Goal: Book appointment/travel/reservation

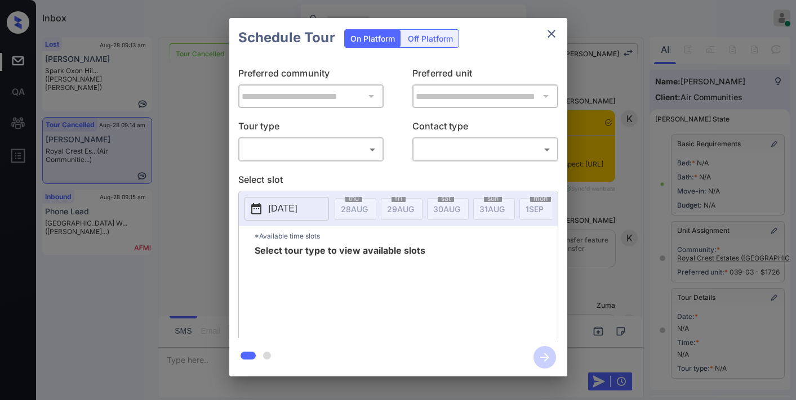
click at [296, 151] on body "Inbox Samantha Soliven Online Set yourself offline Set yourself on break Profil…" at bounding box center [398, 200] width 796 height 400
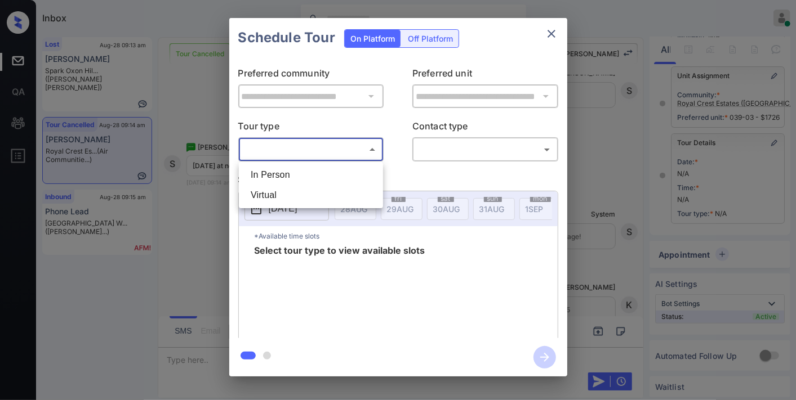
click at [278, 193] on li "Virtual" at bounding box center [311, 195] width 139 height 20
type input "*******"
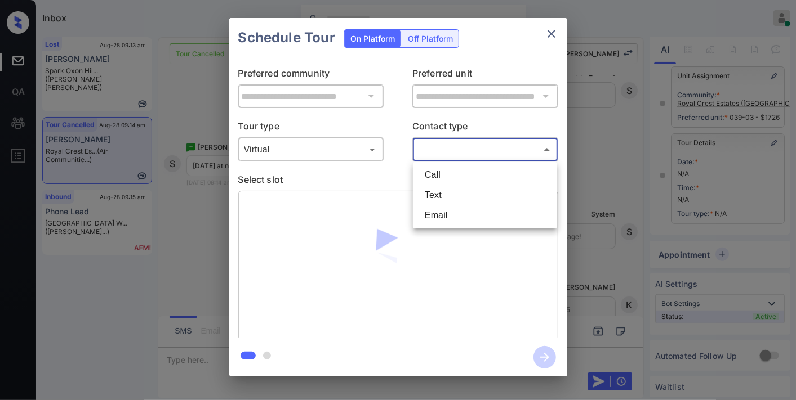
click at [427, 148] on body "Inbox Samantha Soliven Online Set yourself offline Set yourself on break Profil…" at bounding box center [398, 200] width 796 height 400
click at [439, 191] on li "Text" at bounding box center [485, 195] width 139 height 20
type input "****"
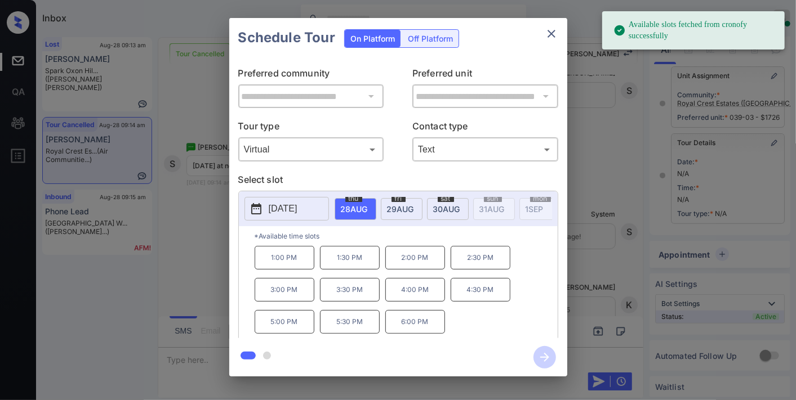
click at [391, 208] on span "29 AUG" at bounding box center [400, 209] width 27 height 10
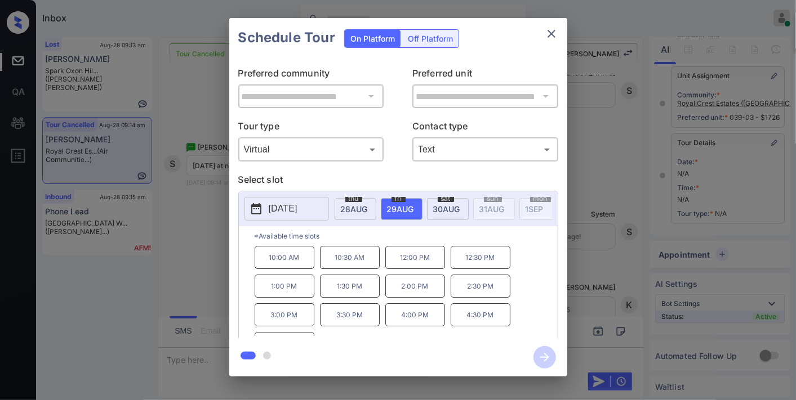
click at [421, 260] on p "12:00 PM" at bounding box center [415, 257] width 60 height 23
click at [541, 358] on icon "button" at bounding box center [544, 357] width 9 height 9
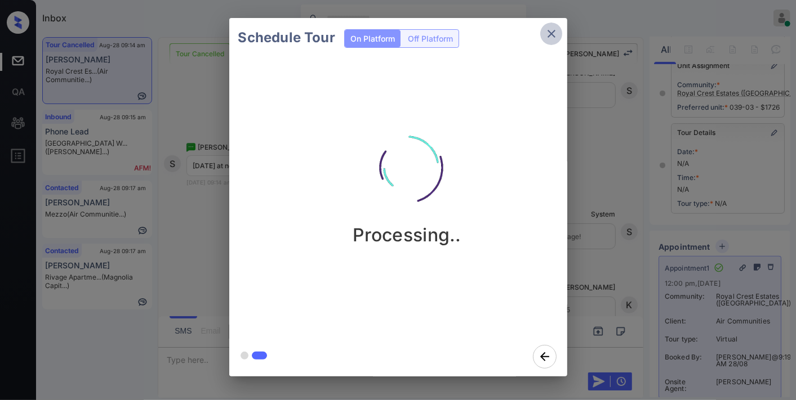
click at [554, 30] on icon "close" at bounding box center [551, 34] width 8 height 8
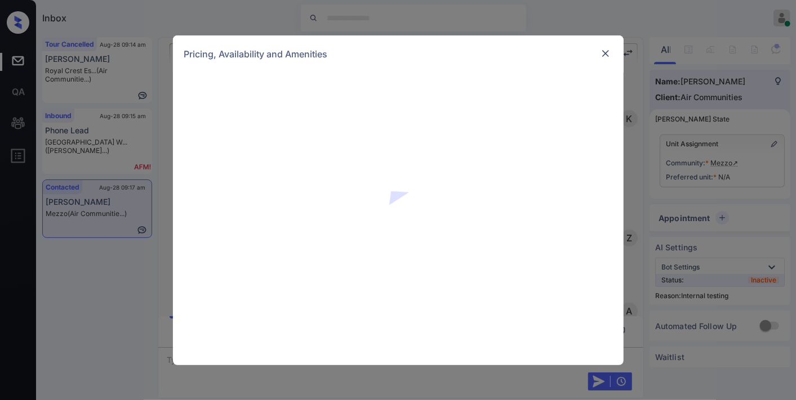
scroll to position [2213, 0]
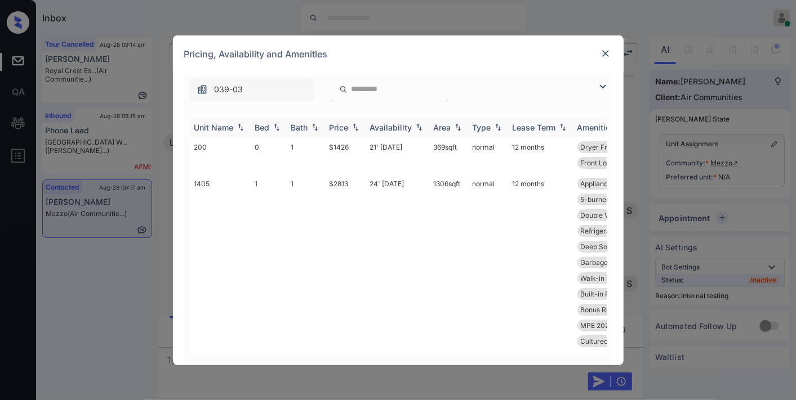
click at [344, 128] on div "Price" at bounding box center [338, 128] width 19 height 10
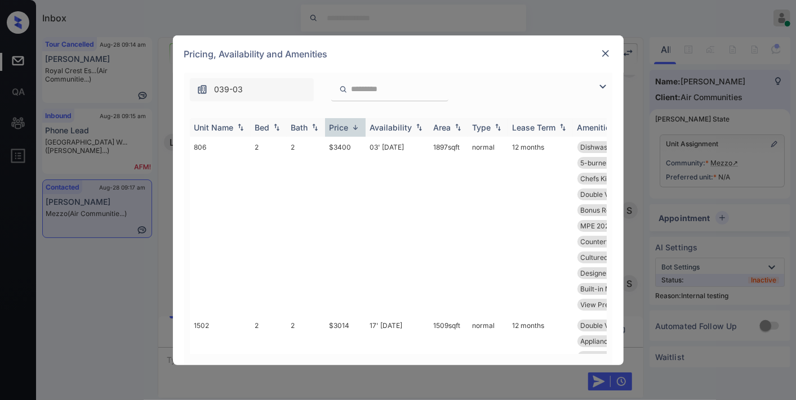
click at [344, 128] on div "Price" at bounding box center [338, 128] width 19 height 10
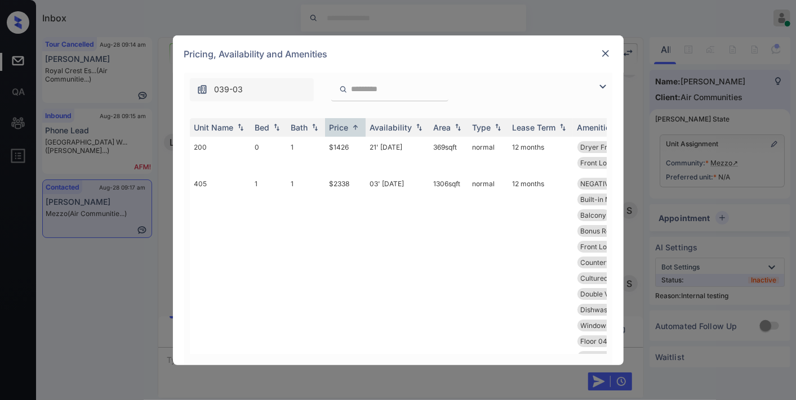
click at [605, 89] on img at bounding box center [603, 87] width 14 height 14
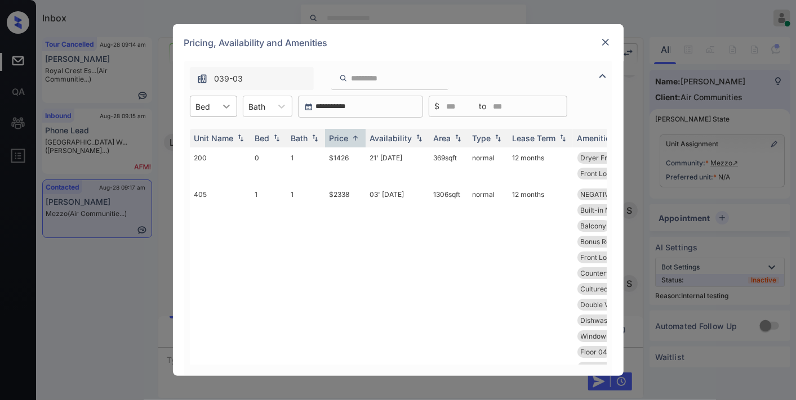
click at [217, 102] on div at bounding box center [226, 106] width 20 height 20
click at [221, 171] on div "2" at bounding box center [213, 174] width 47 height 20
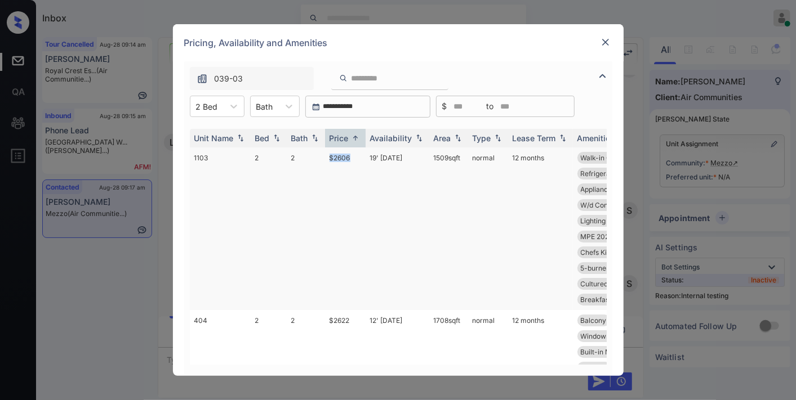
drag, startPoint x: 350, startPoint y: 154, endPoint x: 322, endPoint y: 155, distance: 28.7
click at [322, 155] on tr "1103 2 2 $2606 19' Sep 25 1509 sqft normal 12 months Walk-in Closets Ceilings H…" at bounding box center [484, 229] width 588 height 163
click at [346, 159] on td "$2606" at bounding box center [345, 229] width 41 height 163
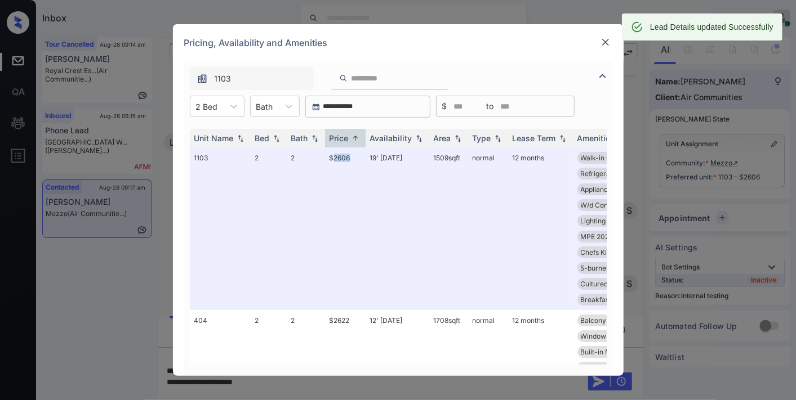
click at [601, 44] on img at bounding box center [605, 42] width 11 height 11
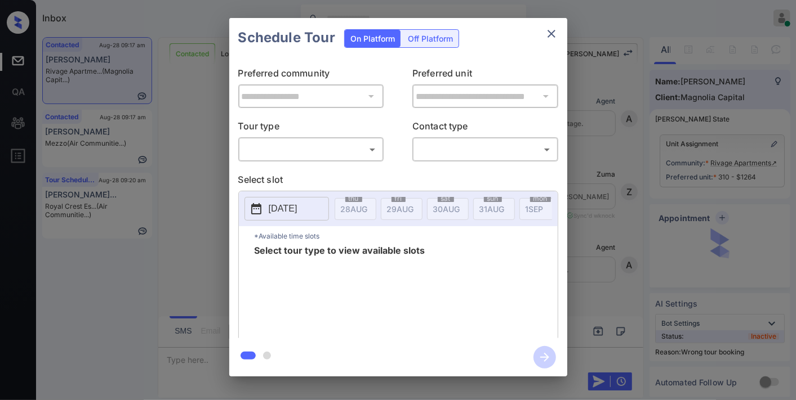
scroll to position [3560, 0]
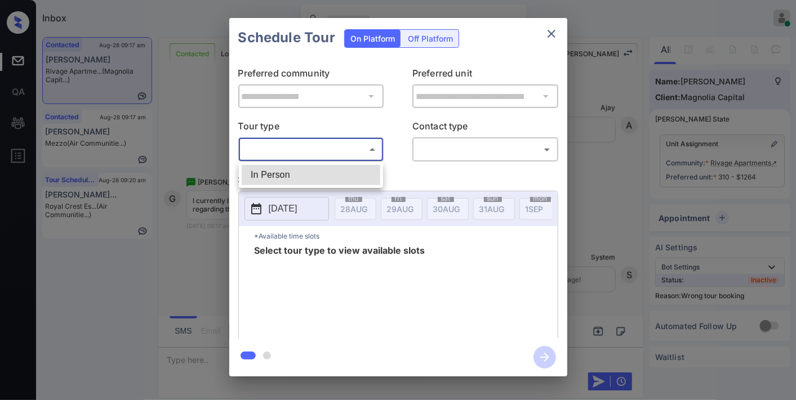
click at [319, 145] on body "Inbox Samantha Soliven Online Set yourself offline Set yourself on break Profil…" at bounding box center [398, 200] width 796 height 400
click at [550, 38] on div at bounding box center [398, 200] width 796 height 400
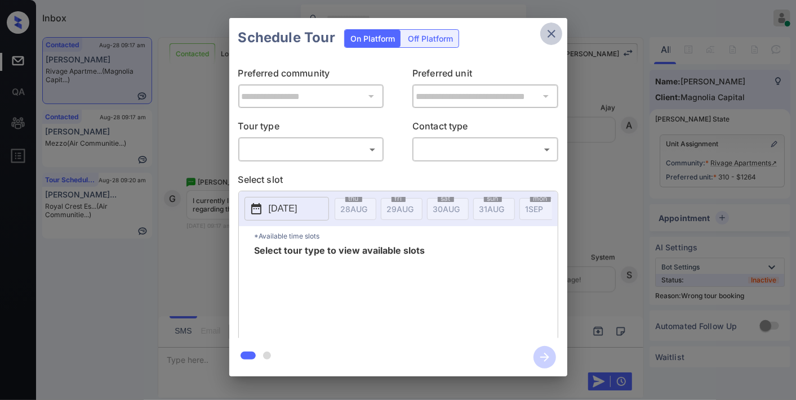
click at [551, 37] on icon "close" at bounding box center [551, 34] width 14 height 14
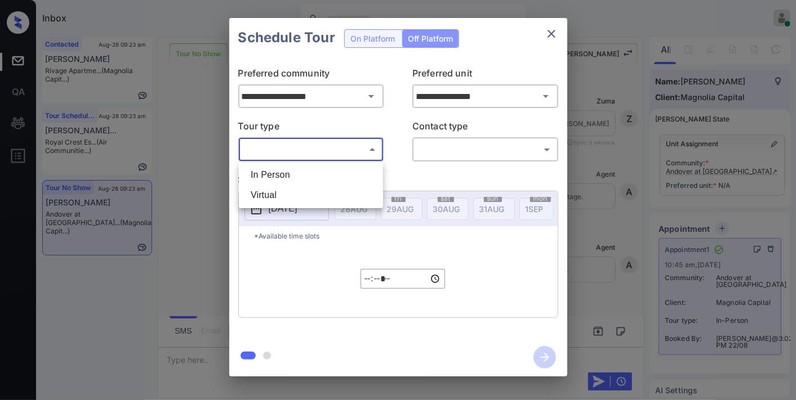
scroll to position [7602, 0]
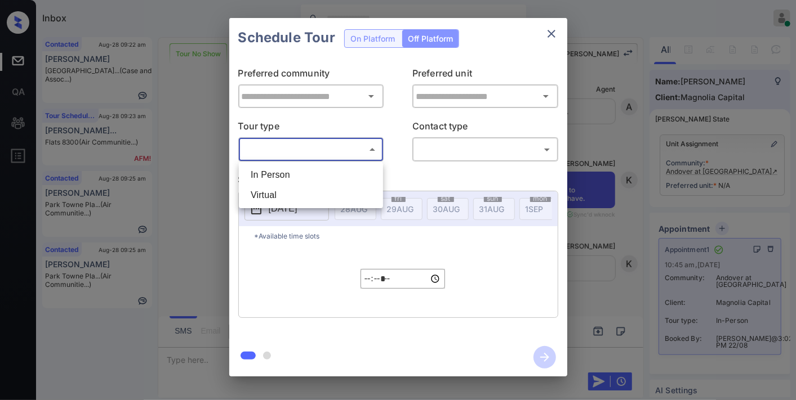
click at [555, 42] on div at bounding box center [398, 200] width 796 height 400
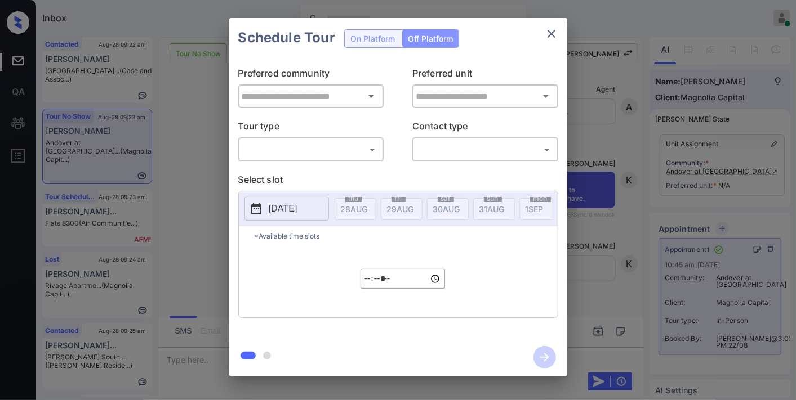
type input "**********"
click at [549, 37] on icon "close" at bounding box center [551, 34] width 14 height 14
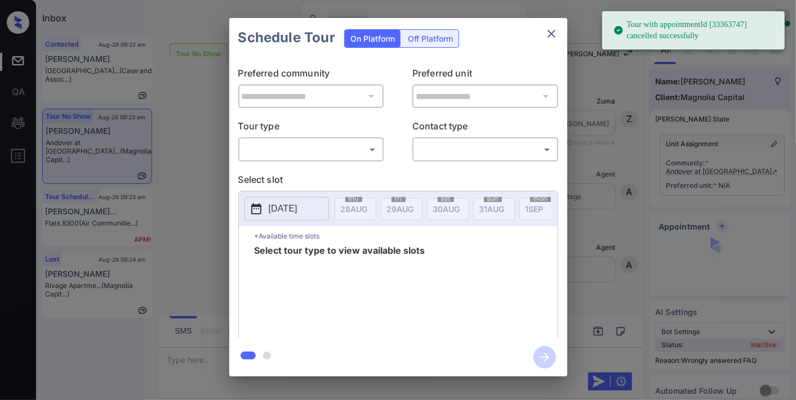
click at [333, 149] on body "Tour with appointmentId [33363747] cancelled successfully Inbox Samantha Solive…" at bounding box center [398, 200] width 796 height 400
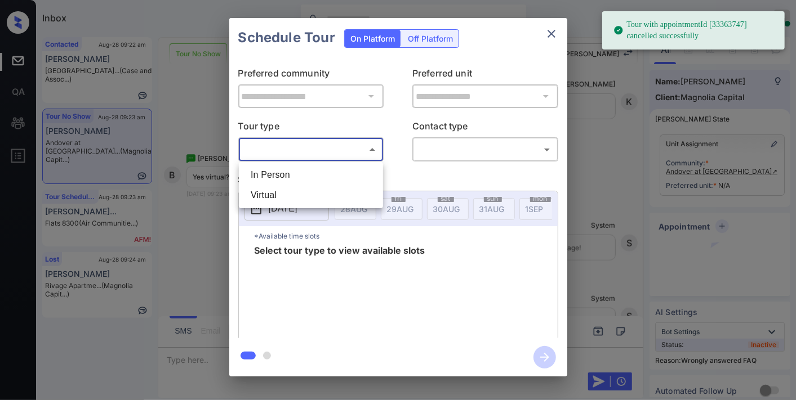
click at [318, 171] on li "In Person" at bounding box center [311, 175] width 139 height 20
type input "********"
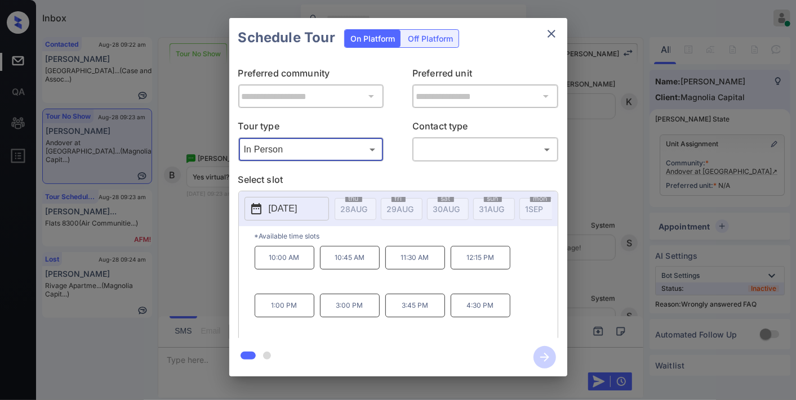
click at [297, 209] on p "[DATE]" at bounding box center [283, 209] width 29 height 14
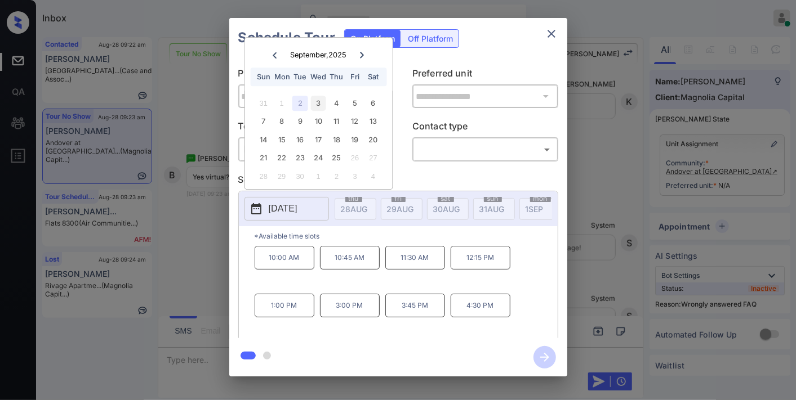
click at [322, 100] on div "3" at bounding box center [318, 103] width 15 height 15
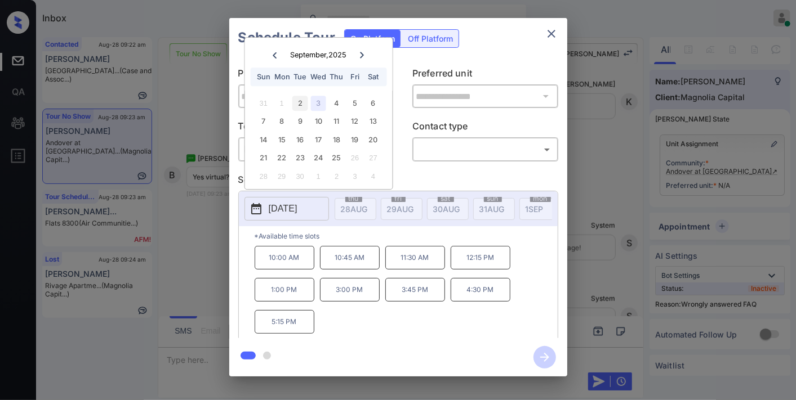
click at [301, 102] on div "2" at bounding box center [299, 103] width 15 height 15
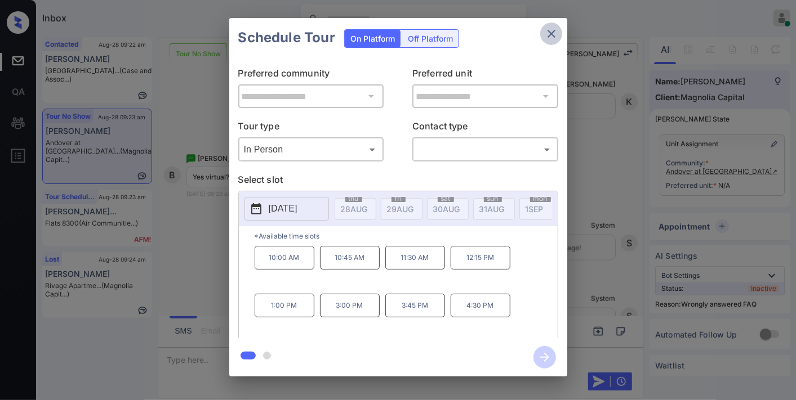
click at [546, 32] on icon "close" at bounding box center [551, 34] width 14 height 14
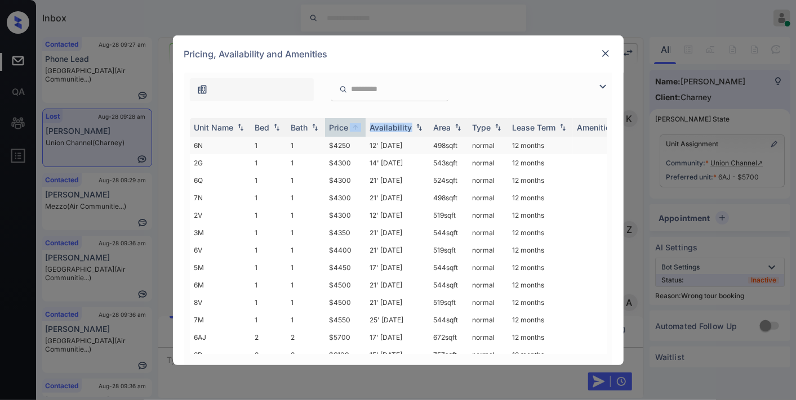
scroll to position [8880, 0]
drag, startPoint x: 356, startPoint y: 144, endPoint x: 317, endPoint y: 144, distance: 39.4
click at [317, 144] on tr "6N 1 1 $4250 12' [DATE] 498 sqft normal 12 months" at bounding box center [484, 145] width 588 height 17
click at [607, 47] on div at bounding box center [606, 54] width 14 height 14
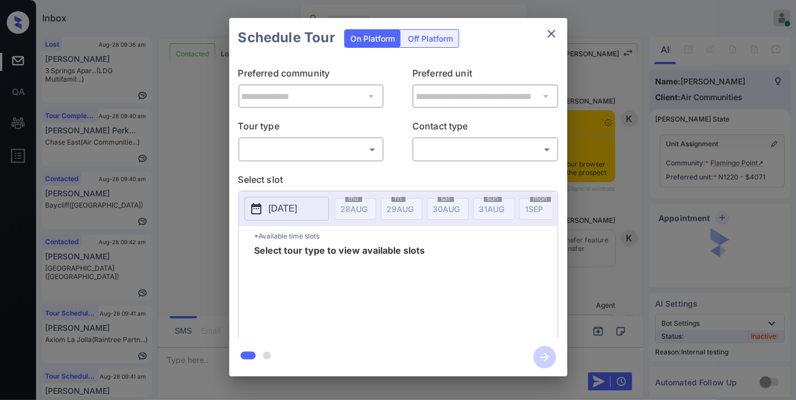
scroll to position [1448, 0]
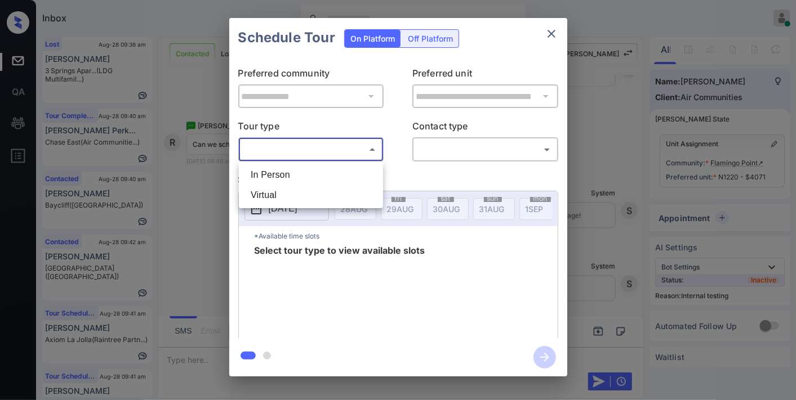
click at [356, 148] on body "Inbox Samantha Soliven Online Set yourself offline Set yourself on break Profil…" at bounding box center [398, 200] width 796 height 400
click at [345, 175] on li "In Person" at bounding box center [311, 175] width 139 height 20
type input "********"
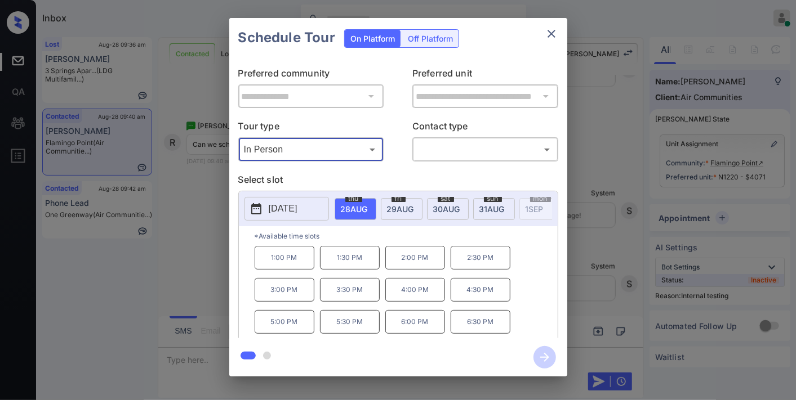
click at [297, 216] on p "[DATE]" at bounding box center [283, 209] width 29 height 14
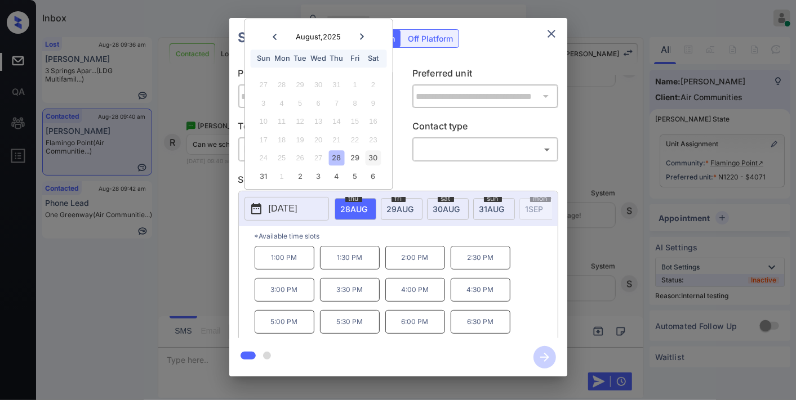
click at [376, 154] on div "30" at bounding box center [372, 158] width 15 height 15
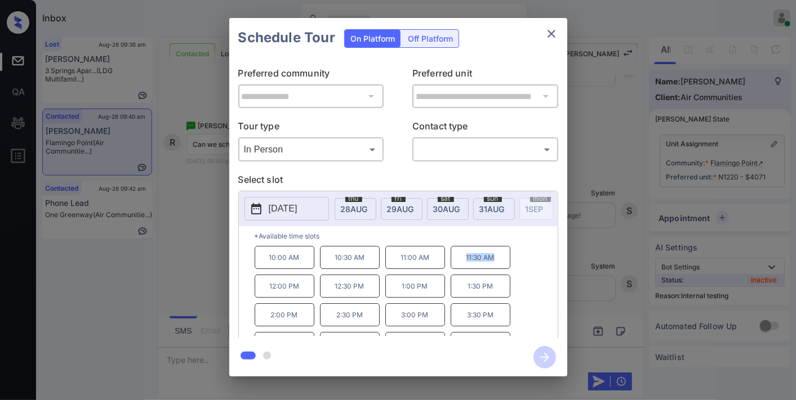
drag, startPoint x: 503, startPoint y: 261, endPoint x: 465, endPoint y: 261, distance: 37.7
click at [465, 261] on p "11:30 AM" at bounding box center [480, 257] width 60 height 23
copy p "11:30 AM"
click at [551, 33] on icon "close" at bounding box center [551, 34] width 8 height 8
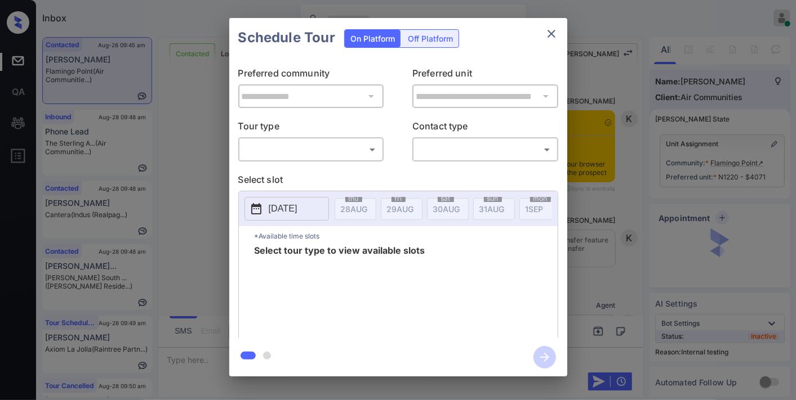
scroll to position [1814, 0]
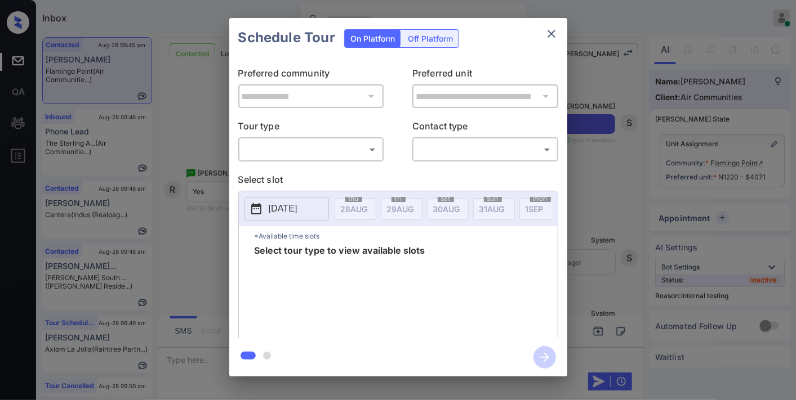
click at [374, 149] on body "Inbox [PERSON_NAME] Online Set yourself offline Set yourself on break Profile S…" at bounding box center [398, 200] width 796 height 400
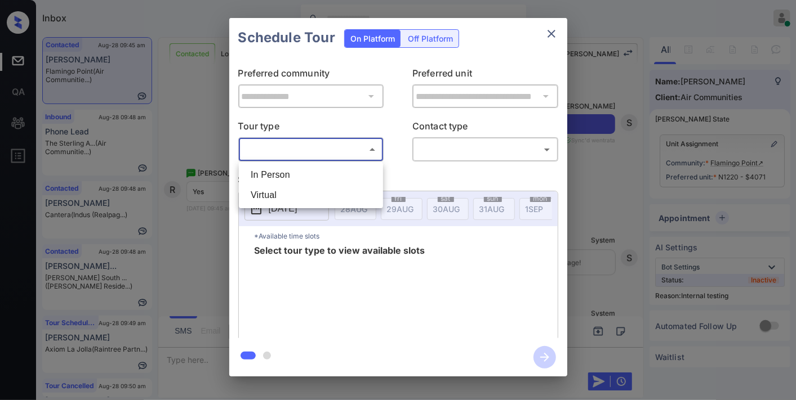
click at [337, 164] on ul "In Person Virtual" at bounding box center [311, 185] width 144 height 46
click at [336, 169] on li "In Person" at bounding box center [311, 175] width 139 height 20
type input "********"
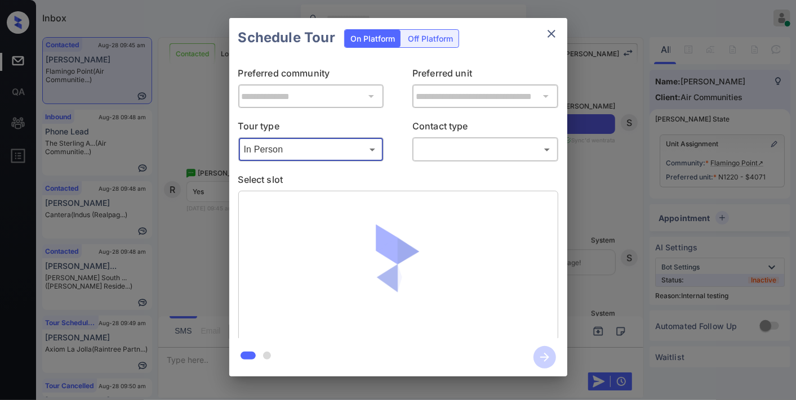
click at [466, 142] on body "Inbox [PERSON_NAME] Online Set yourself offline Set yourself on break Profile S…" at bounding box center [398, 200] width 796 height 400
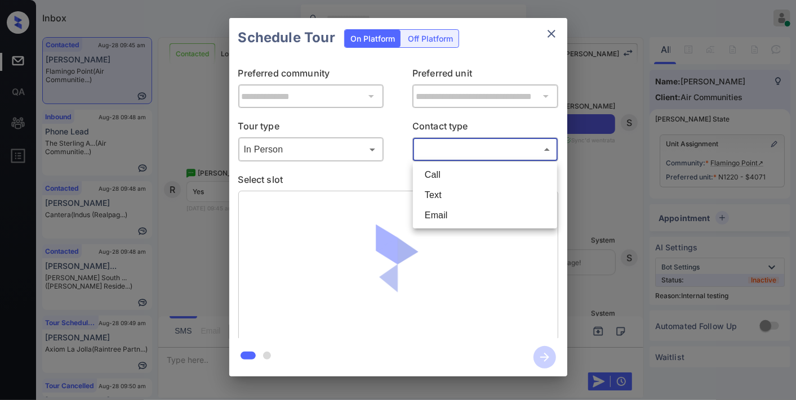
click at [462, 191] on li "Text" at bounding box center [485, 195] width 139 height 20
type input "****"
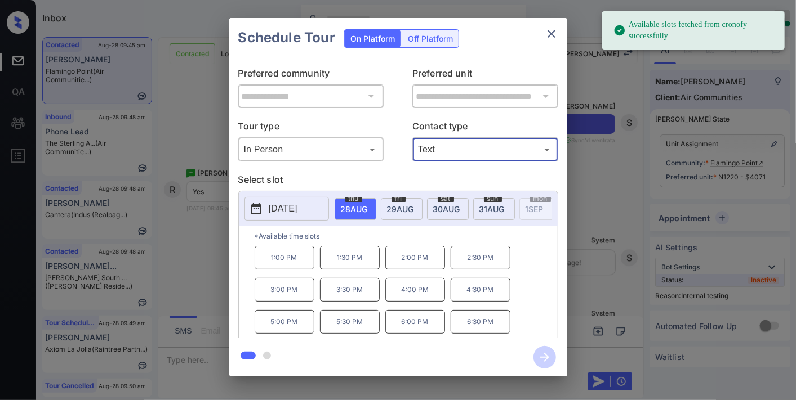
click at [297, 204] on p "[DATE]" at bounding box center [283, 209] width 29 height 14
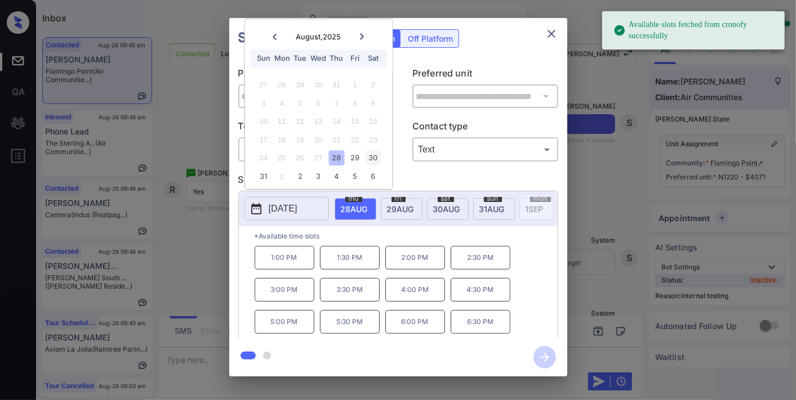
click at [373, 156] on div "30" at bounding box center [372, 158] width 15 height 15
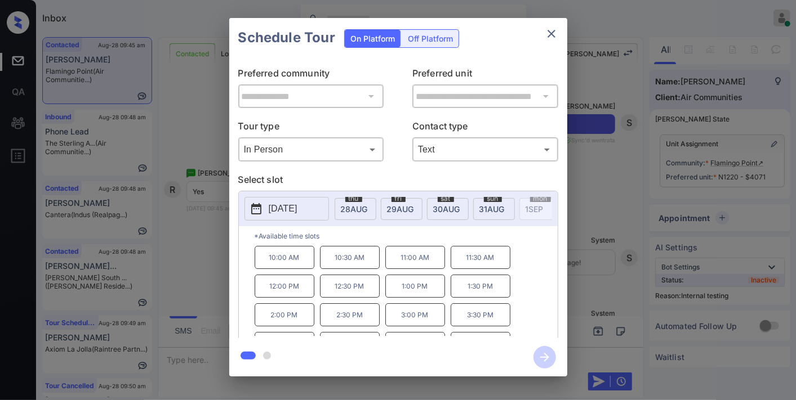
click at [493, 266] on p "11:30 AM" at bounding box center [480, 257] width 60 height 23
click at [542, 353] on icon "button" at bounding box center [544, 357] width 23 height 23
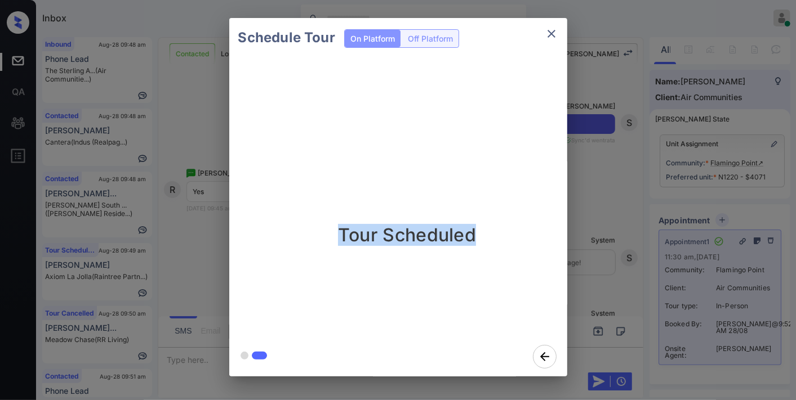
drag, startPoint x: 234, startPoint y: 377, endPoint x: 348, endPoint y: 227, distance: 188.5
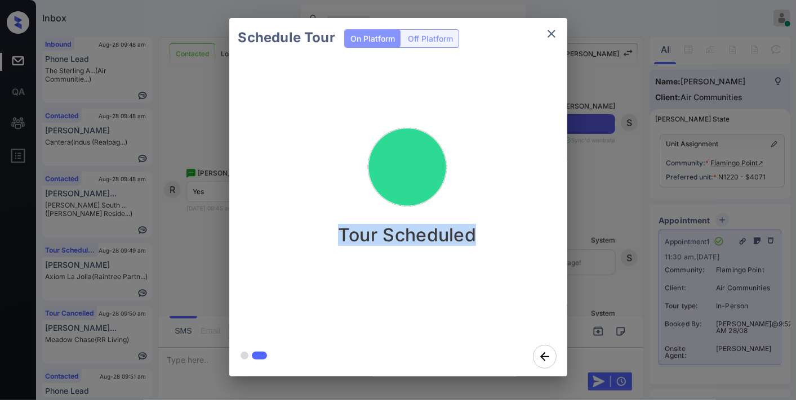
click at [348, 227] on div "Schedule Tour On Platform Off Platform Tour Scheduled" at bounding box center [398, 197] width 796 height 395
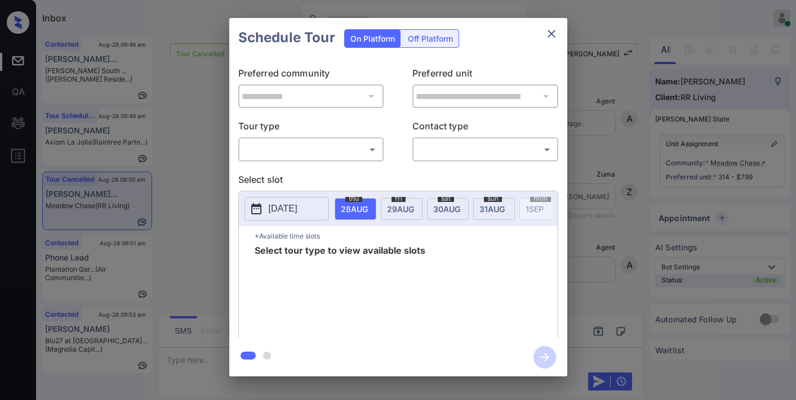
click at [320, 147] on body "Inbox [PERSON_NAME] Online Set yourself offline Set yourself on break Profile S…" at bounding box center [398, 200] width 796 height 400
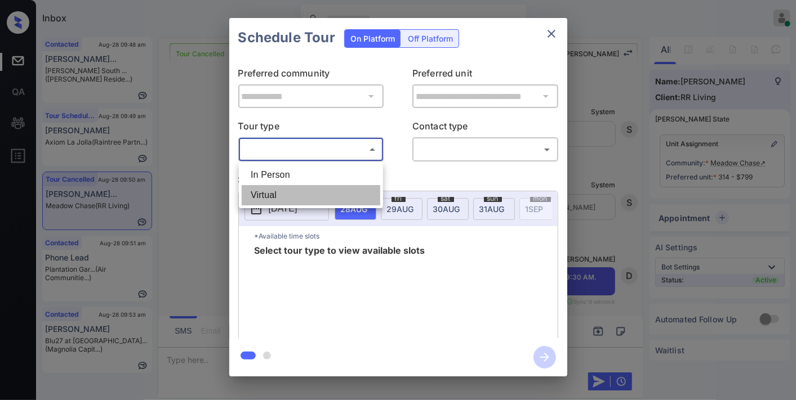
click at [304, 186] on li "Virtual" at bounding box center [311, 195] width 139 height 20
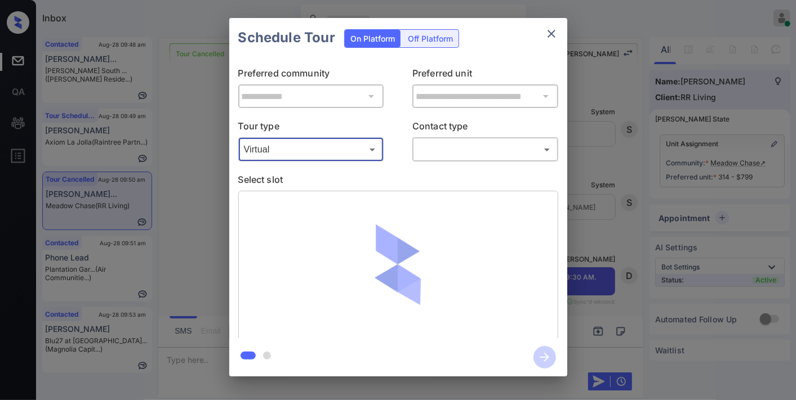
click at [357, 144] on body "Inbox [PERSON_NAME] Online Set yourself offline Set yourself on break Profile S…" at bounding box center [398, 200] width 796 height 400
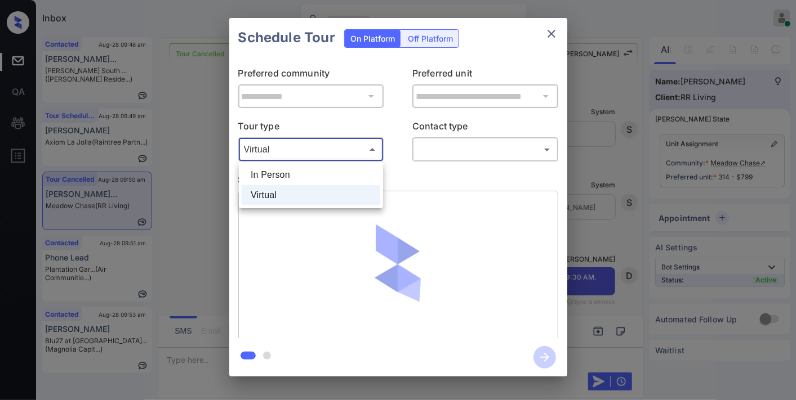
click at [338, 176] on li "In Person" at bounding box center [311, 175] width 139 height 20
type input "********"
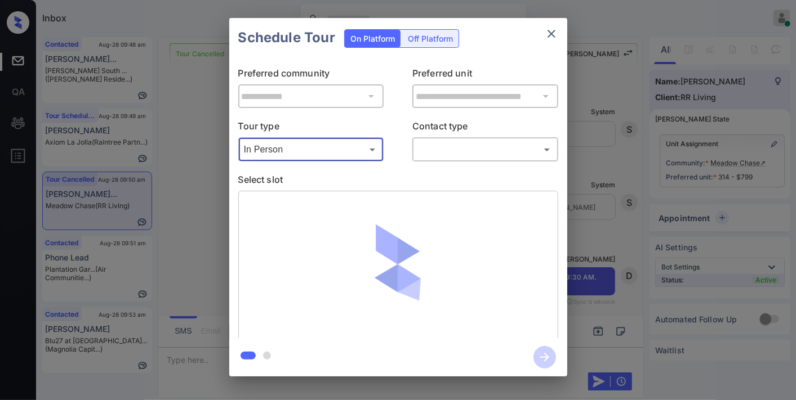
click at [440, 150] on body "Inbox [PERSON_NAME] Online Set yourself offline Set yourself on break Profile S…" at bounding box center [398, 200] width 796 height 400
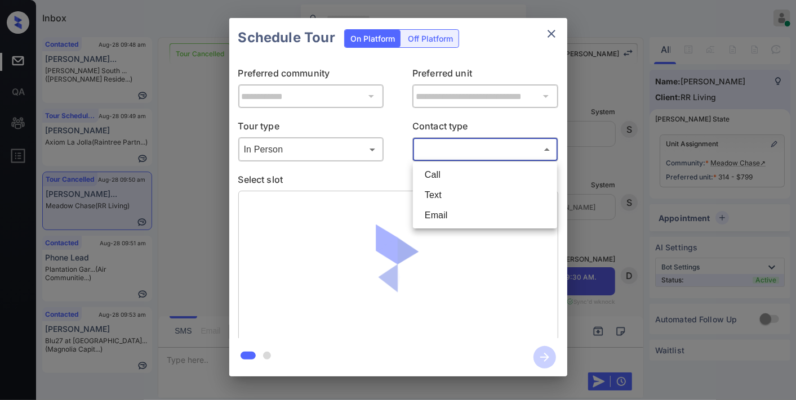
click at [446, 197] on li "Text" at bounding box center [485, 195] width 139 height 20
type input "****"
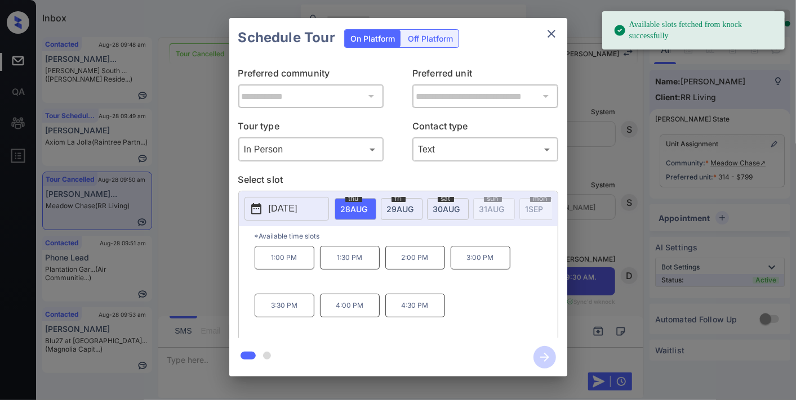
click at [273, 206] on p "[DATE]" at bounding box center [283, 209] width 29 height 14
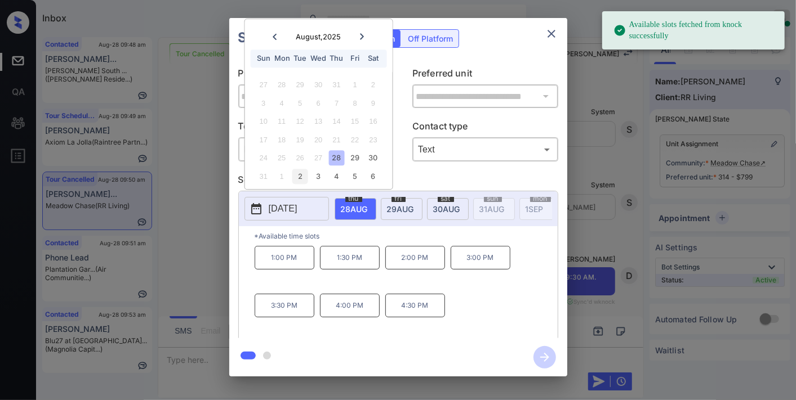
click at [297, 175] on div "2" at bounding box center [299, 176] width 15 height 15
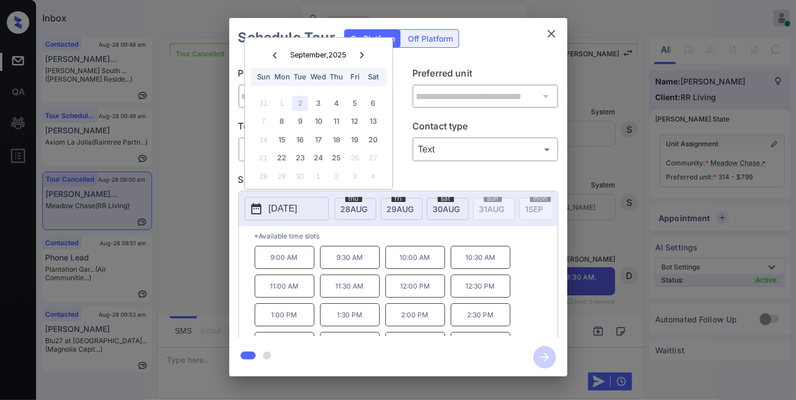
click at [335, 264] on p "9:30 AM" at bounding box center [350, 257] width 60 height 23
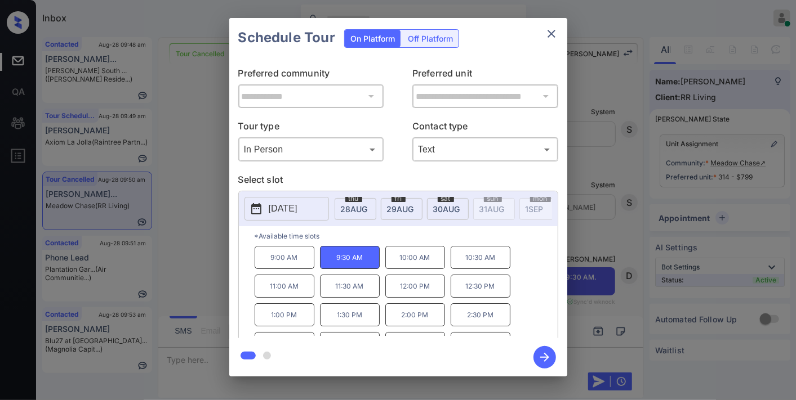
click at [551, 361] on icon "button" at bounding box center [544, 357] width 23 height 23
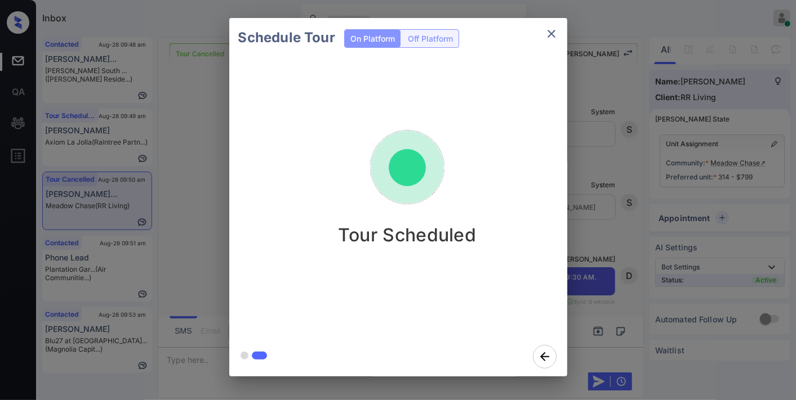
click at [597, 279] on div "Schedule Tour On Platform Off Platform Tour Scheduled" at bounding box center [398, 197] width 796 height 395
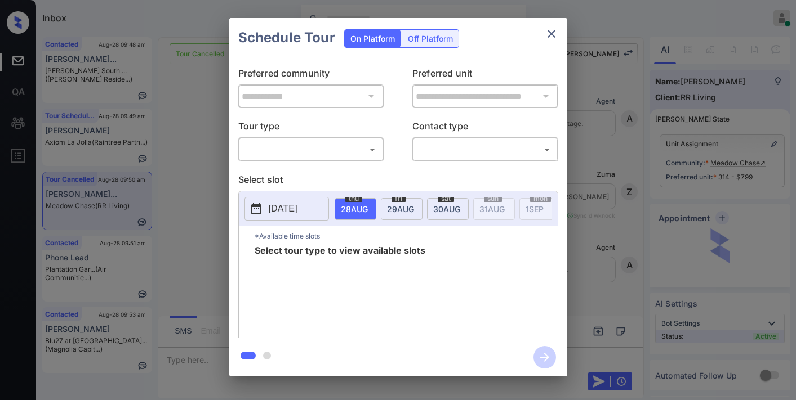
click at [346, 140] on body "Inbox [PERSON_NAME] Online Set yourself offline Set yourself on break Profile S…" at bounding box center [398, 200] width 796 height 400
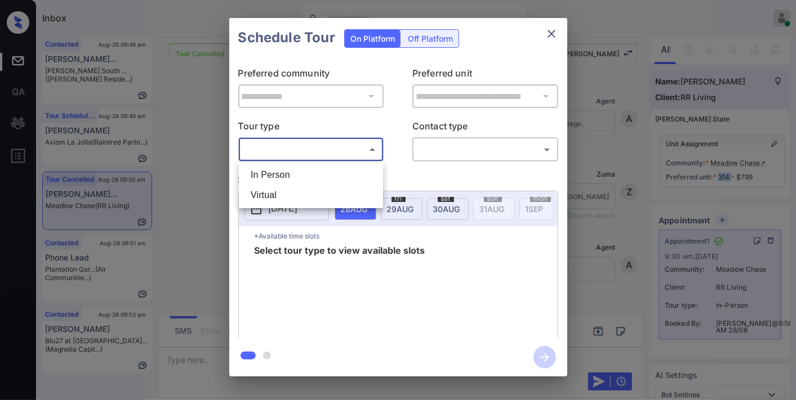
scroll to position [5349, 0]
click at [549, 35] on div at bounding box center [398, 200] width 796 height 400
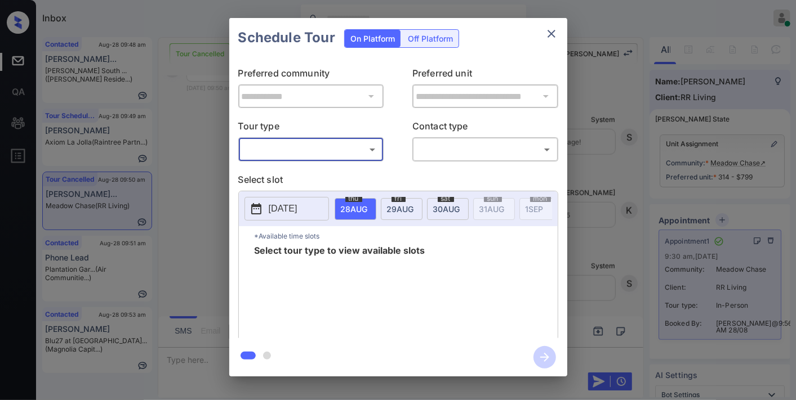
click at [546, 35] on icon "close" at bounding box center [551, 34] width 14 height 14
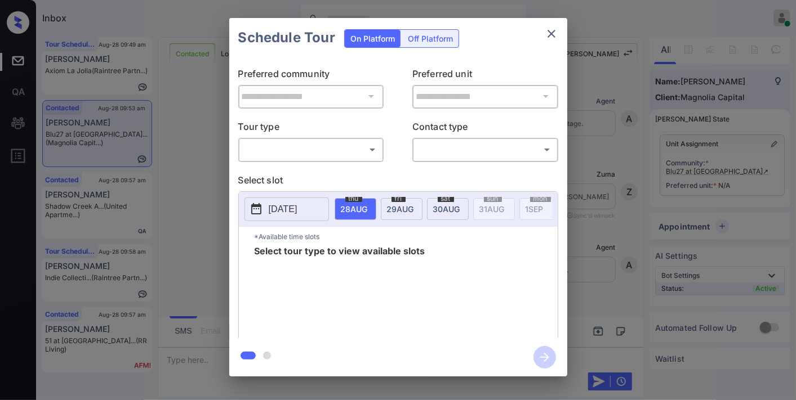
scroll to position [7493, 0]
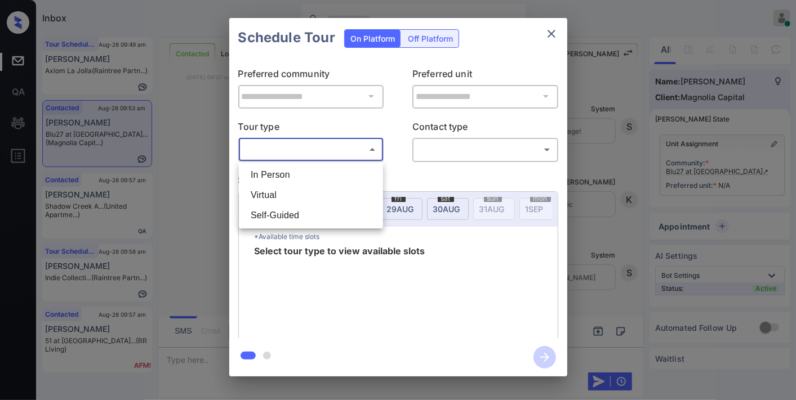
click at [340, 145] on body "Inbox Samantha Soliven Online Set yourself offline Set yourself on break Profil…" at bounding box center [398, 200] width 796 height 400
click at [329, 175] on li "In Person" at bounding box center [311, 175] width 139 height 20
type input "********"
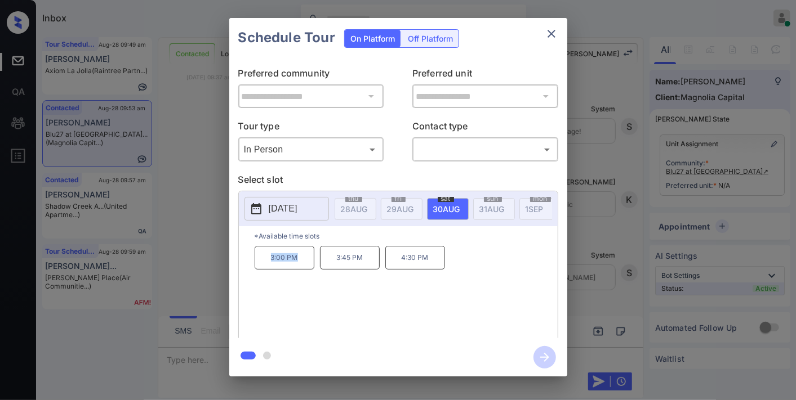
drag, startPoint x: 252, startPoint y: 266, endPoint x: 311, endPoint y: 264, distance: 58.6
click at [311, 264] on div "*Available time slots 3:00 PM 3:45 PM 4:30 PM" at bounding box center [398, 283] width 319 height 115
click at [436, 270] on p "4:30 PM" at bounding box center [415, 258] width 60 height 24
drag, startPoint x: 461, startPoint y: 262, endPoint x: 235, endPoint y: 255, distance: 225.9
click at [235, 255] on div "**********" at bounding box center [398, 197] width 338 height 281
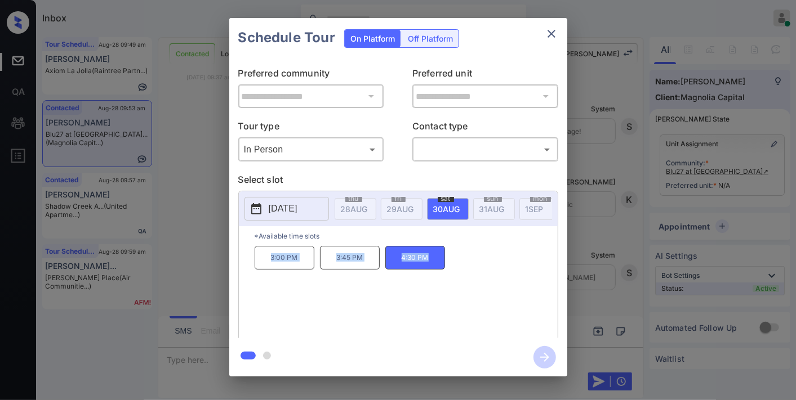
copy div "3:00 PM 3:45 PM 4:30 PM"
click at [552, 32] on icon "close" at bounding box center [551, 34] width 8 height 8
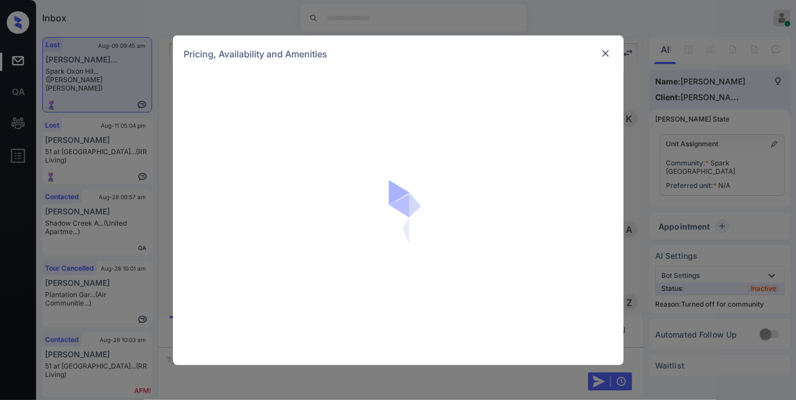
scroll to position [4533, 0]
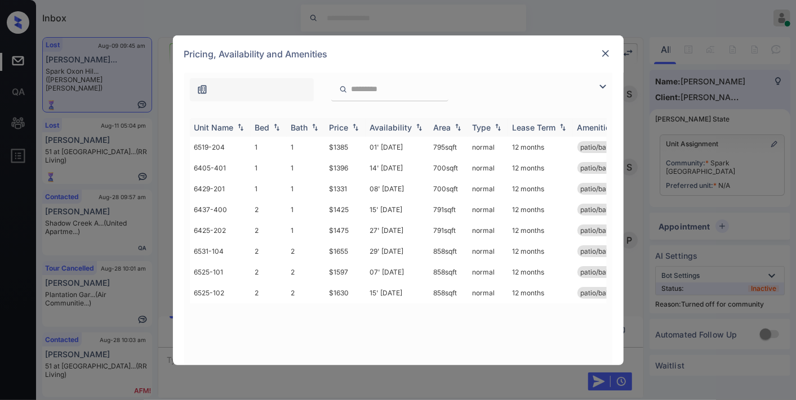
click at [269, 126] on div "Bed" at bounding box center [262, 128] width 15 height 10
click at [604, 49] on img at bounding box center [605, 53] width 11 height 11
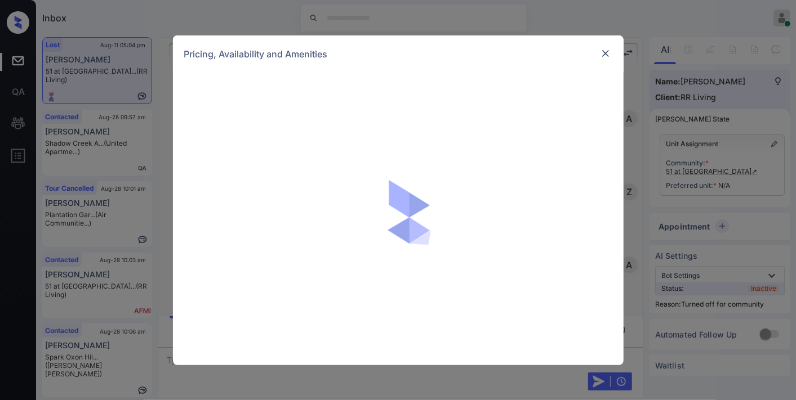
scroll to position [2869, 0]
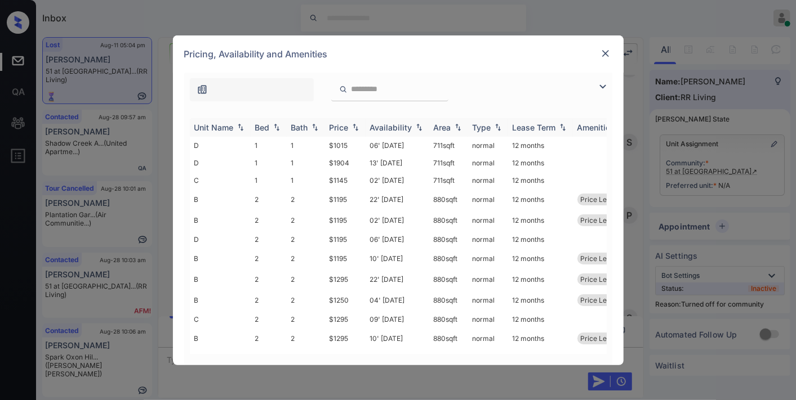
click at [268, 127] on div "Bed" at bounding box center [262, 128] width 15 height 10
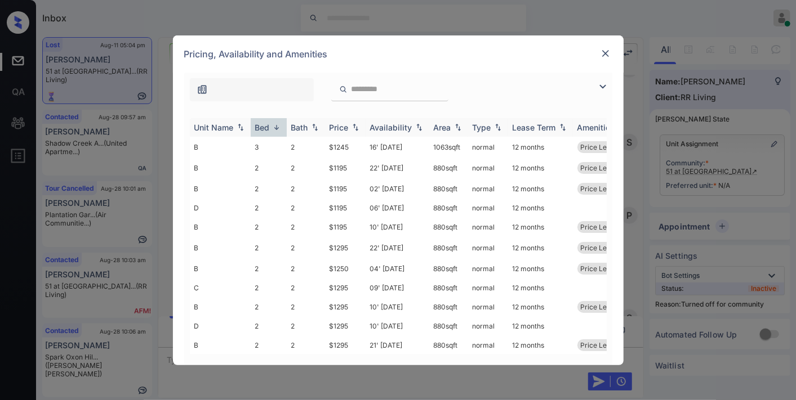
click at [268, 127] on div "Bed" at bounding box center [262, 128] width 15 height 10
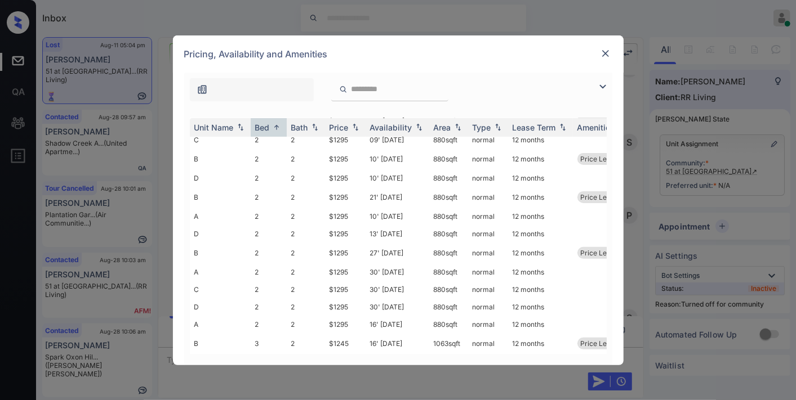
scroll to position [0, 0]
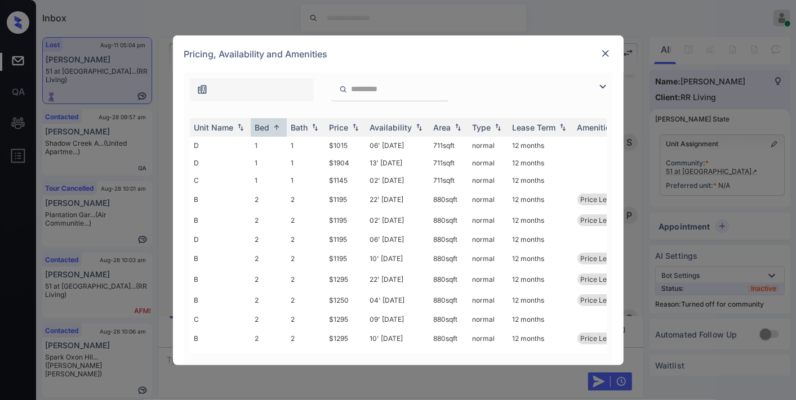
click at [602, 53] on img at bounding box center [605, 53] width 11 height 11
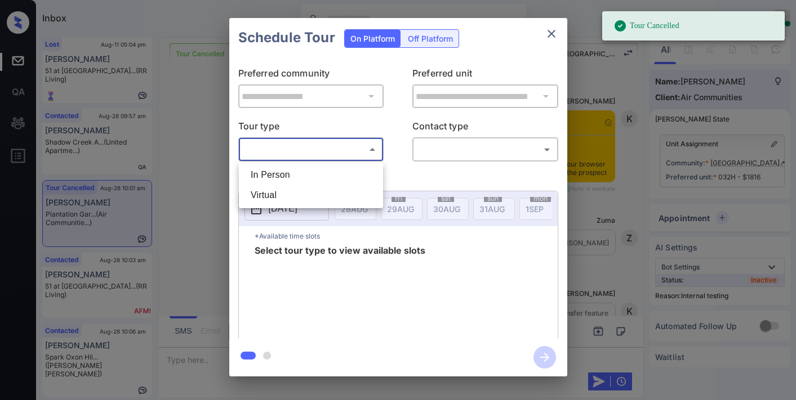
click at [362, 148] on body "Tour Cancelled Inbox [PERSON_NAME] Online Set yourself offline Set yourself on …" at bounding box center [398, 200] width 796 height 400
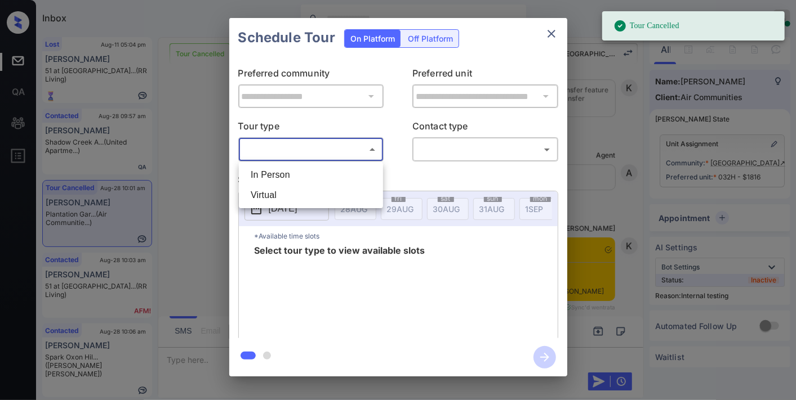
click at [339, 169] on li "In Person" at bounding box center [311, 175] width 139 height 20
type input "********"
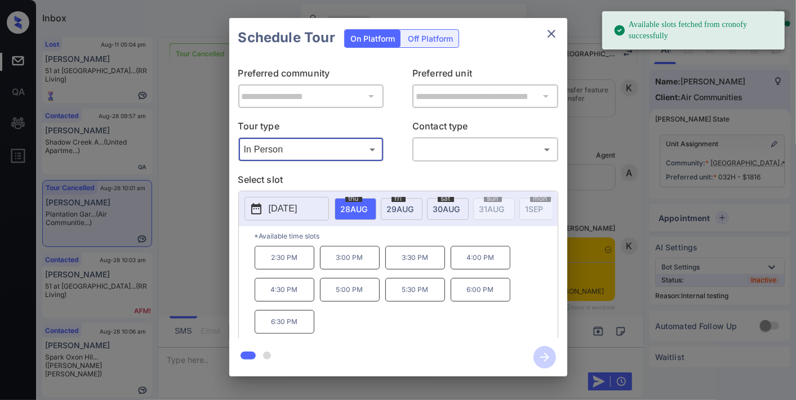
click at [401, 205] on span "[DATE]" at bounding box center [400, 209] width 27 height 10
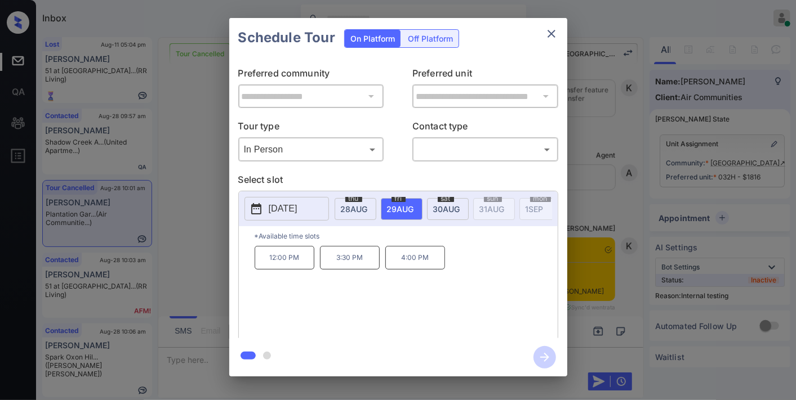
click at [341, 211] on span "28 AUG" at bounding box center [354, 209] width 27 height 10
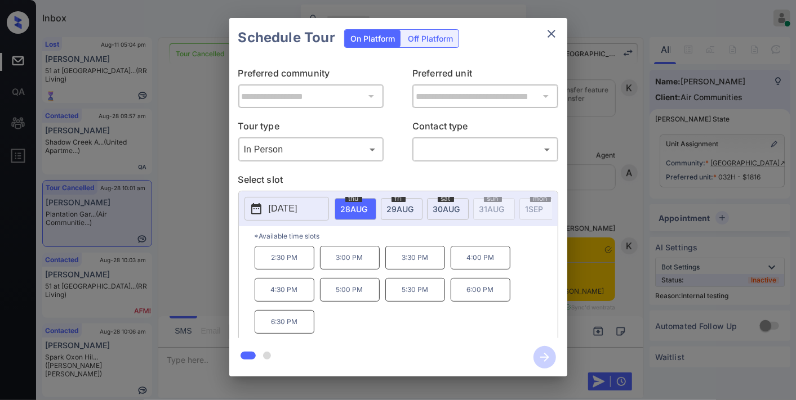
click at [395, 211] on span "29 AUG" at bounding box center [400, 209] width 27 height 10
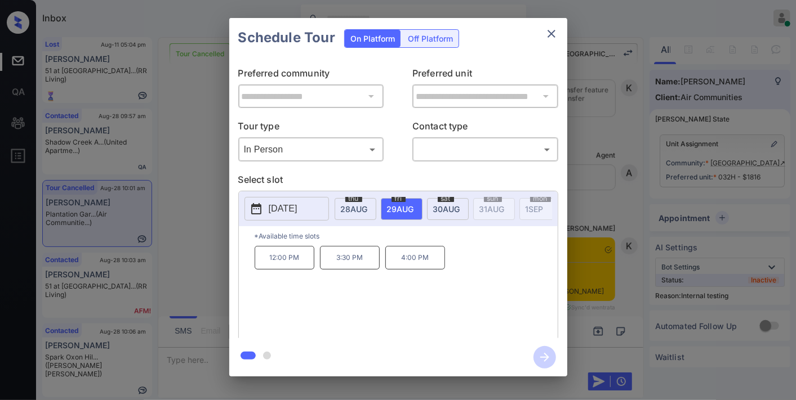
click at [345, 211] on span "28 AUG" at bounding box center [354, 209] width 27 height 10
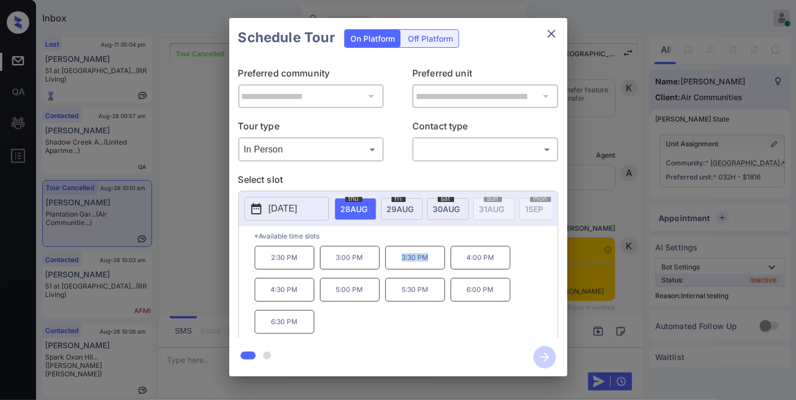
drag, startPoint x: 434, startPoint y: 265, endPoint x: 392, endPoint y: 266, distance: 41.7
click at [392, 266] on p "3:30 PM" at bounding box center [415, 258] width 60 height 24
drag, startPoint x: 405, startPoint y: 268, endPoint x: 398, endPoint y: 113, distance: 155.6
click at [398, 109] on div "**********" at bounding box center [398, 197] width 338 height 281
click at [390, 212] on span "29 AUG" at bounding box center [400, 209] width 27 height 10
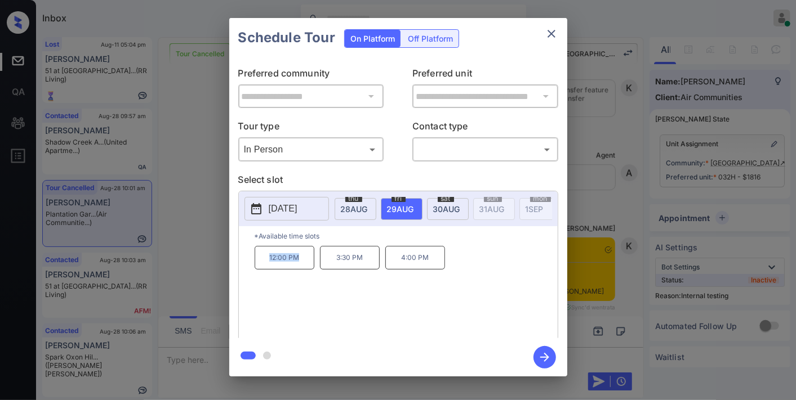
drag, startPoint x: 305, startPoint y: 266, endPoint x: 260, endPoint y: 265, distance: 45.1
click at [260, 265] on p "12:00 PM" at bounding box center [285, 258] width 60 height 24
copy p "12:00 PM"
click at [548, 35] on icon "close" at bounding box center [551, 34] width 14 height 14
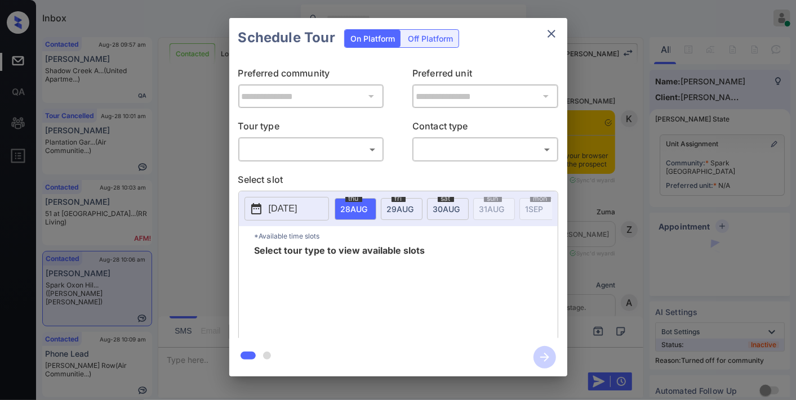
scroll to position [473, 0]
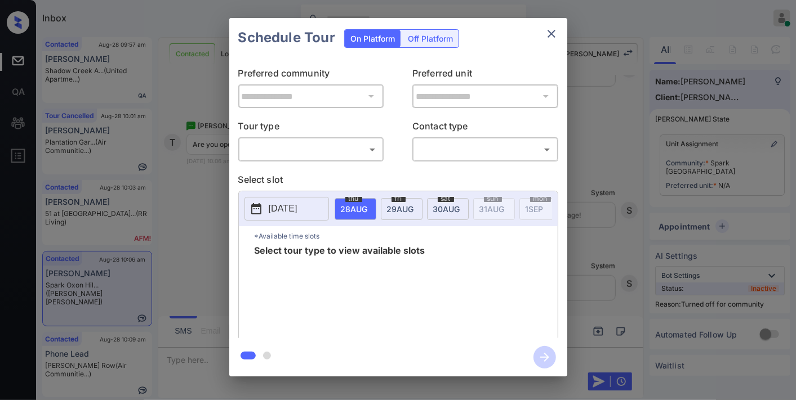
click at [302, 154] on body "Inbox [PERSON_NAME] Online Set yourself offline Set yourself on break Profile S…" at bounding box center [398, 200] width 796 height 400
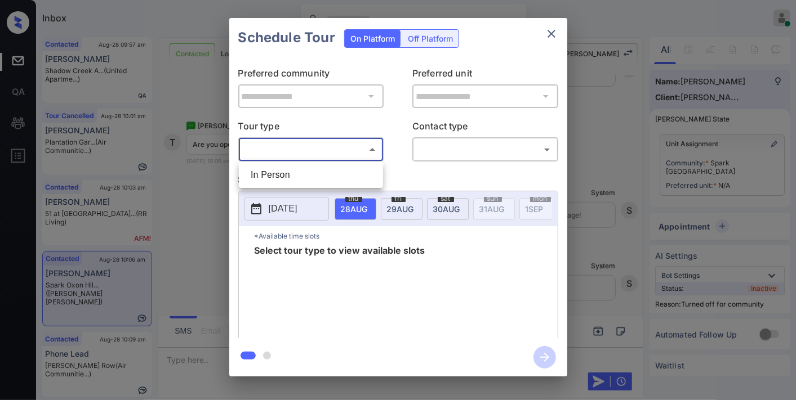
click at [302, 170] on li "In Person" at bounding box center [311, 175] width 139 height 20
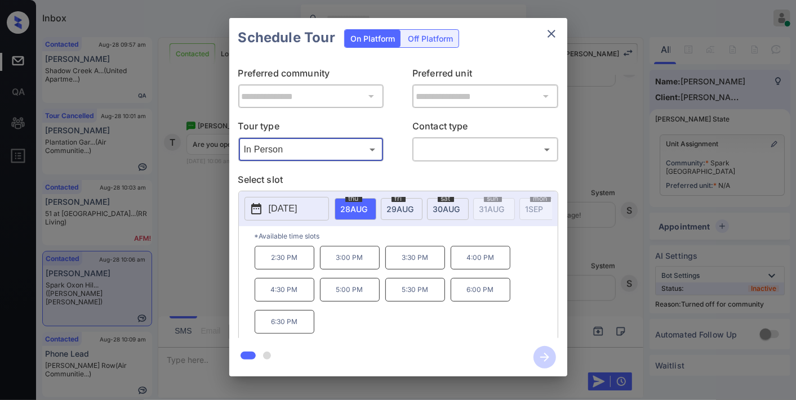
type input "********"
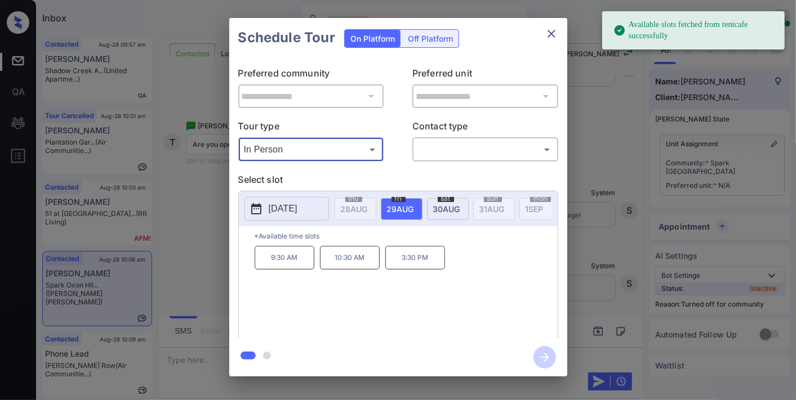
click at [296, 204] on p "[DATE]" at bounding box center [283, 209] width 29 height 14
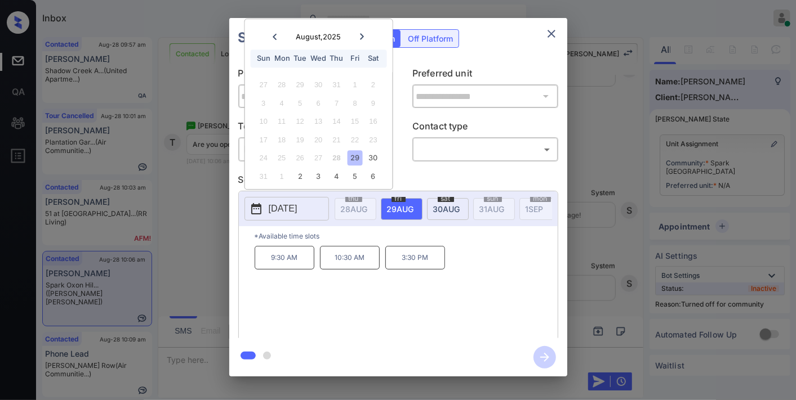
click at [552, 31] on icon "close" at bounding box center [551, 34] width 14 height 14
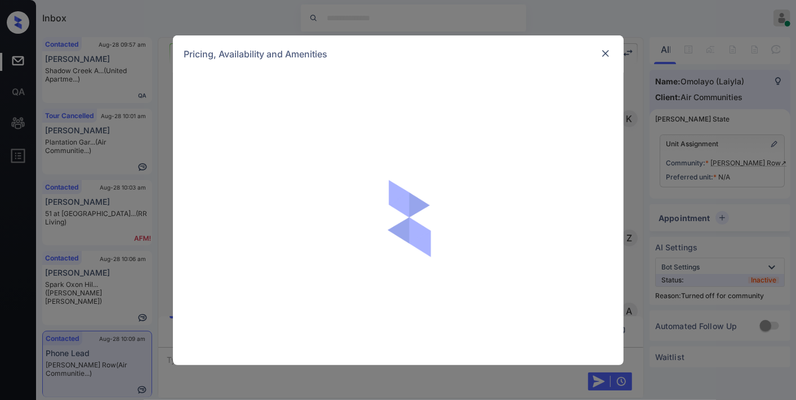
scroll to position [1114, 0]
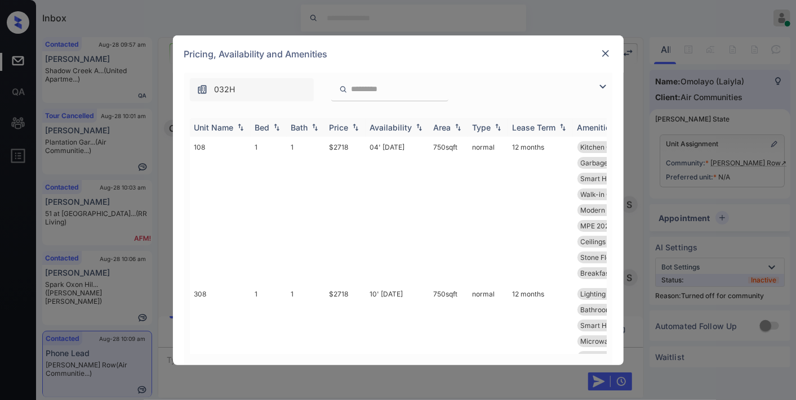
click at [342, 127] on div "Price" at bounding box center [338, 128] width 19 height 10
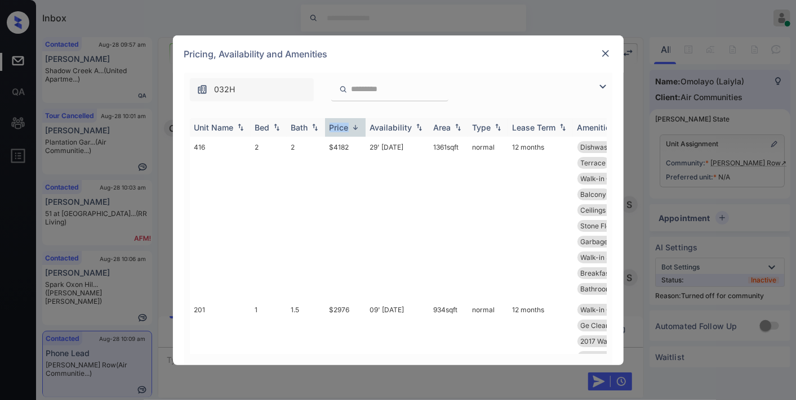
click at [342, 127] on div "Price" at bounding box center [338, 128] width 19 height 10
click at [356, 144] on td "$2718" at bounding box center [345, 210] width 41 height 147
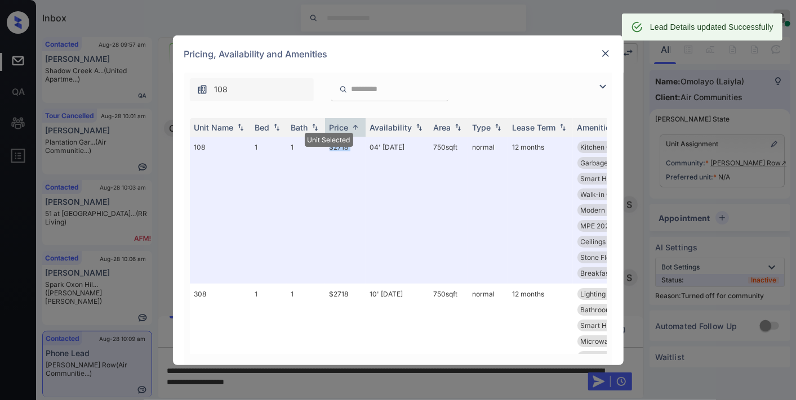
click at [600, 57] on img at bounding box center [605, 53] width 11 height 11
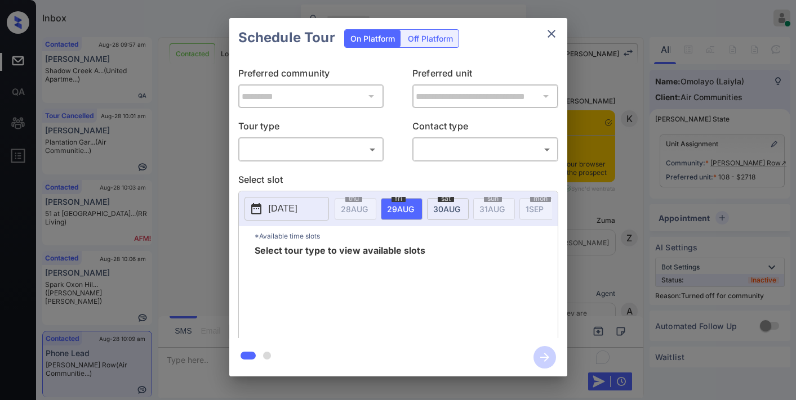
click at [341, 146] on body "Inbox Samantha Soliven Online Set yourself offline Set yourself on break Profil…" at bounding box center [398, 200] width 796 height 400
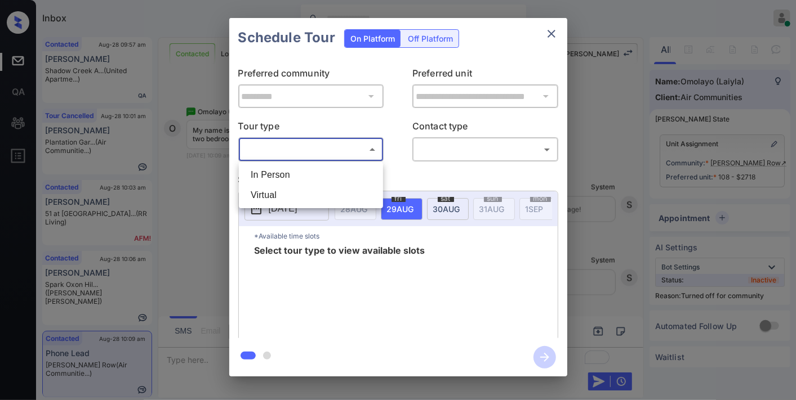
click at [327, 178] on li "In Person" at bounding box center [311, 175] width 139 height 20
type input "********"
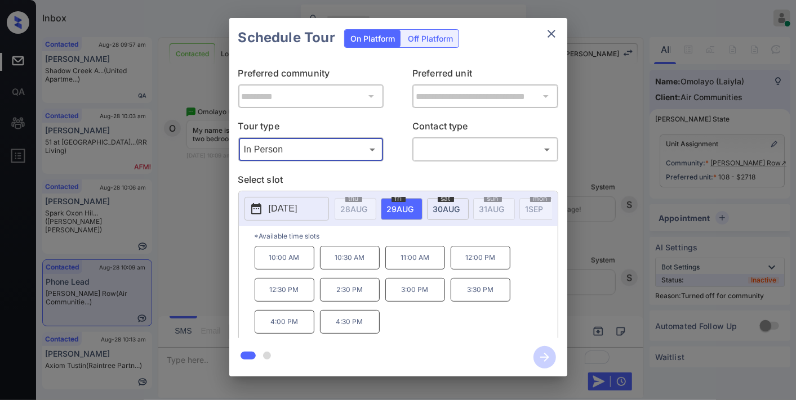
click at [551, 25] on button "close" at bounding box center [551, 34] width 23 height 23
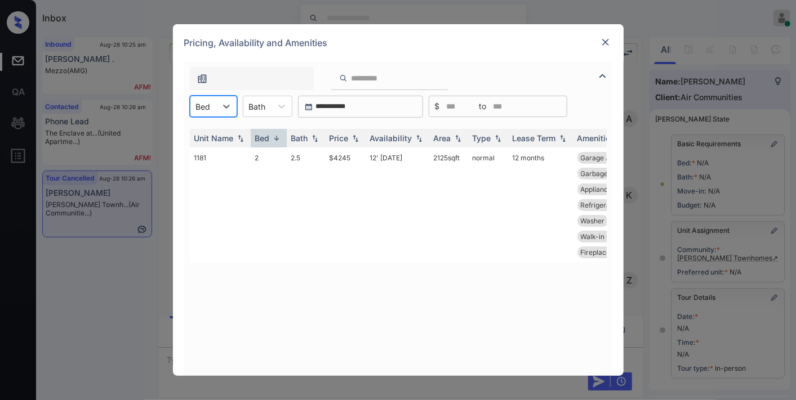
scroll to position [125, 0]
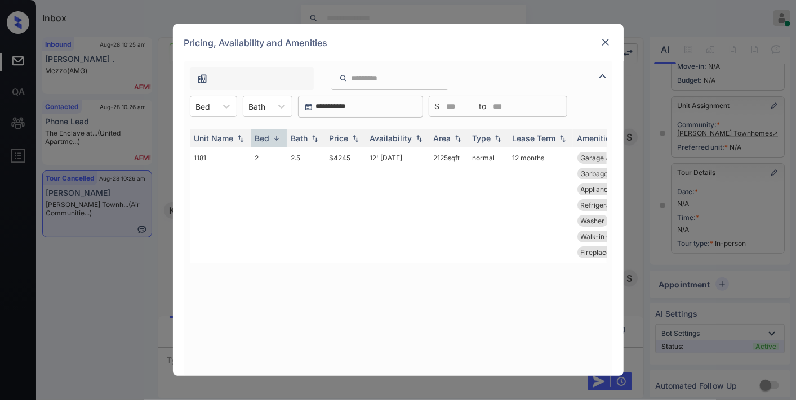
click at [601, 38] on img at bounding box center [605, 42] width 11 height 11
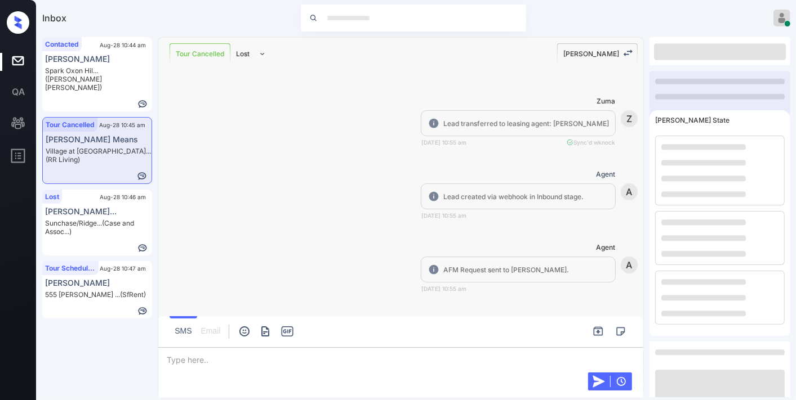
scroll to position [9835, 0]
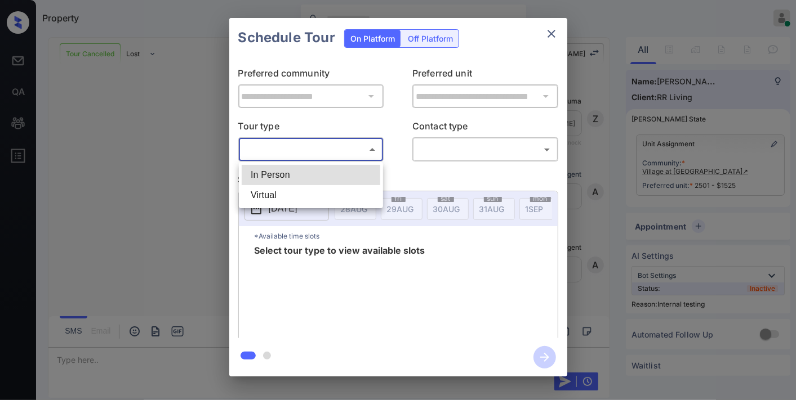
scroll to position [9199, 0]
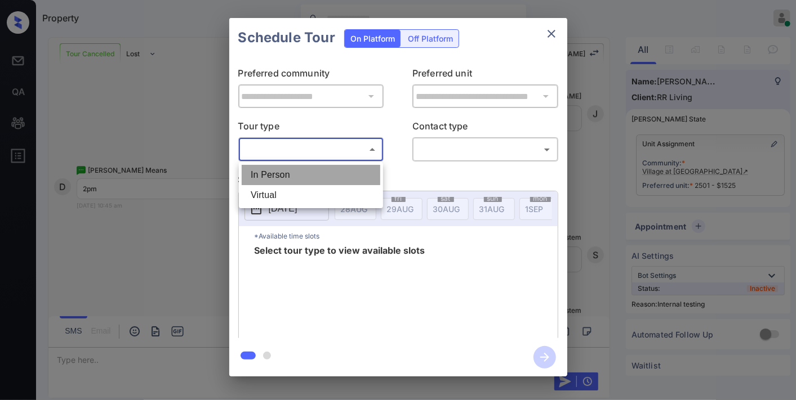
click at [302, 172] on li "In Person" at bounding box center [311, 175] width 139 height 20
type input "********"
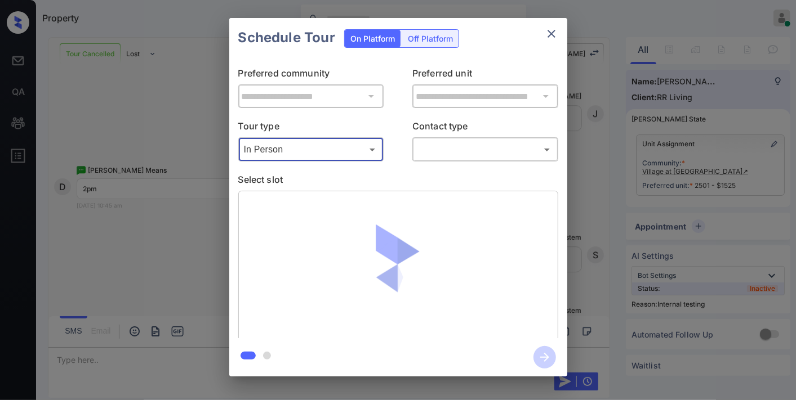
click at [431, 145] on body "Property [PERSON_NAME] Online Set yourself offline Set yourself on break Profil…" at bounding box center [398, 200] width 796 height 400
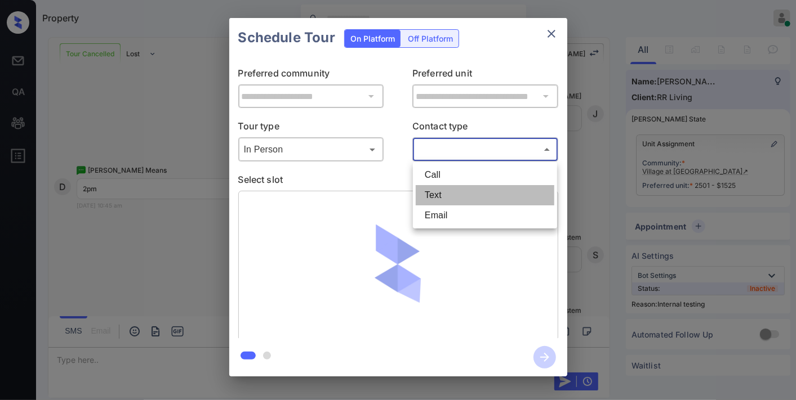
click at [431, 192] on li "Text" at bounding box center [485, 195] width 139 height 20
type input "****"
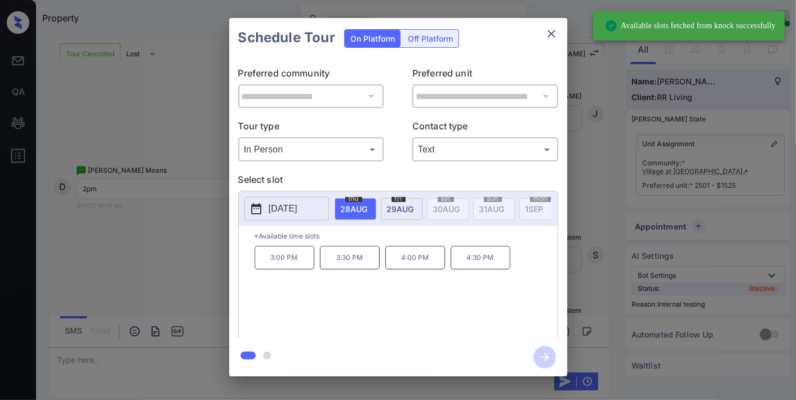
click at [260, 212] on icon at bounding box center [256, 209] width 14 height 14
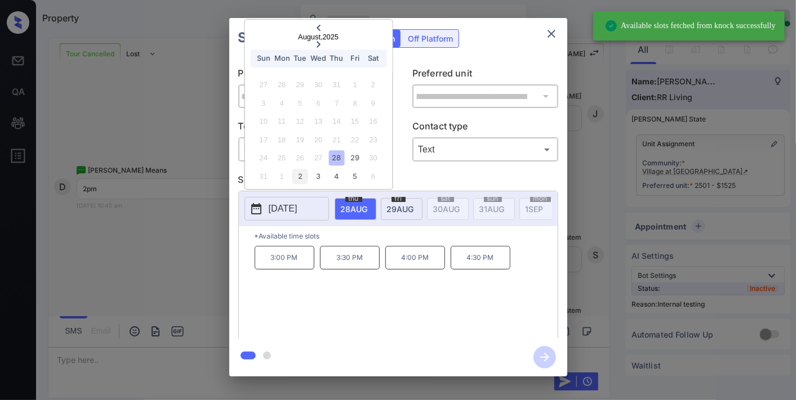
click at [302, 176] on div "2" at bounding box center [299, 176] width 15 height 15
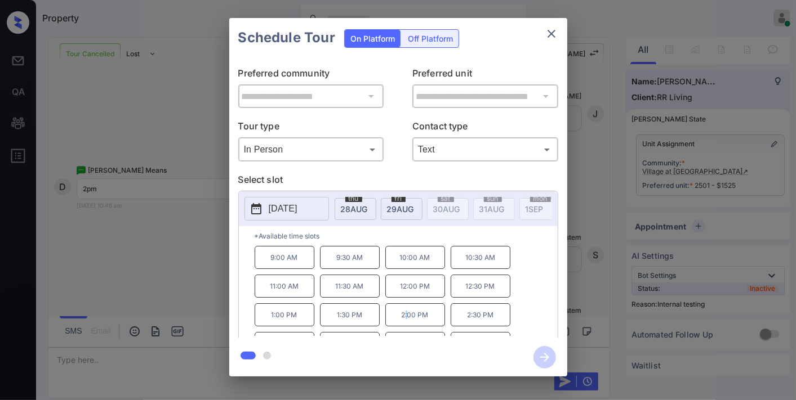
click at [407, 323] on p "2:00 PM" at bounding box center [415, 314] width 60 height 23
click at [538, 355] on icon "button" at bounding box center [544, 357] width 23 height 23
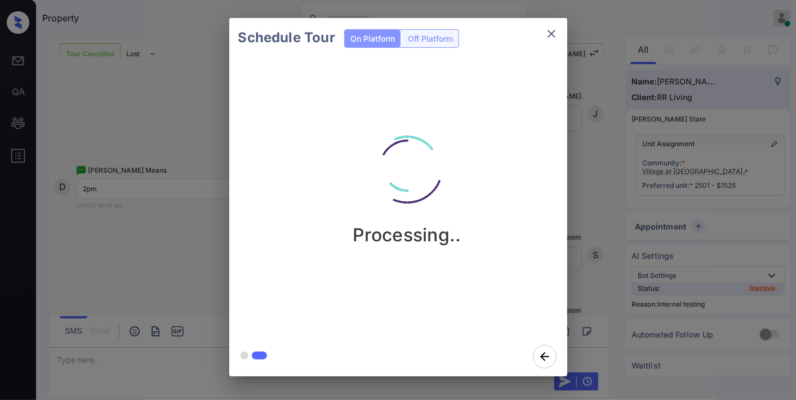
scroll to position [9463, 0]
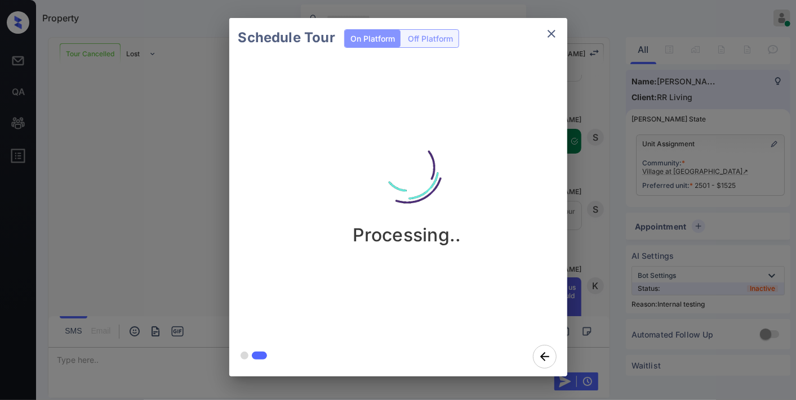
click at [554, 34] on icon "close" at bounding box center [551, 34] width 14 height 14
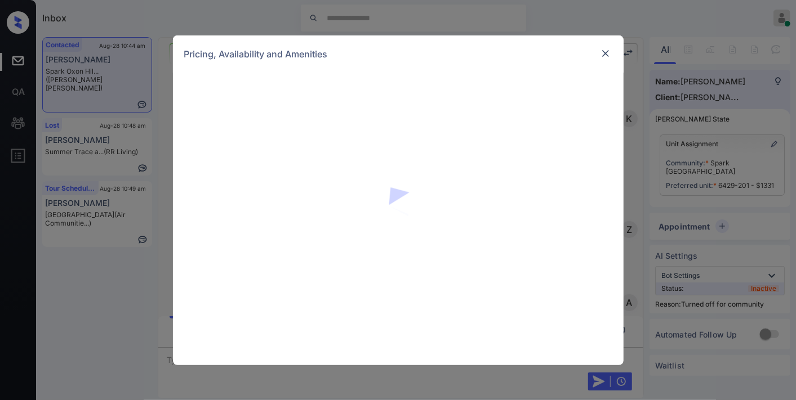
scroll to position [2315, 0]
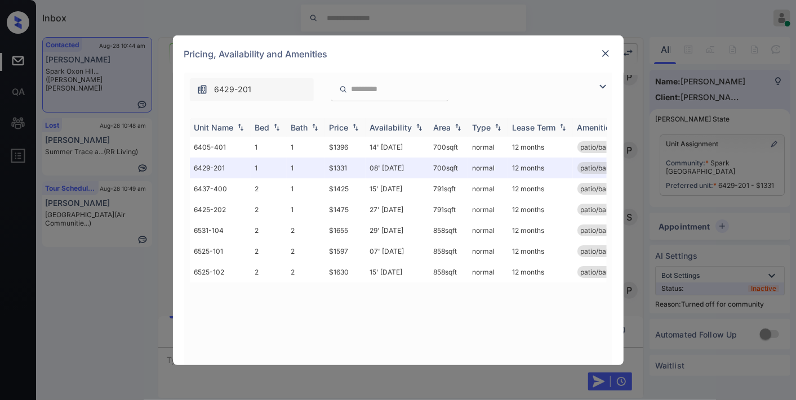
click at [351, 123] on img at bounding box center [355, 127] width 11 height 8
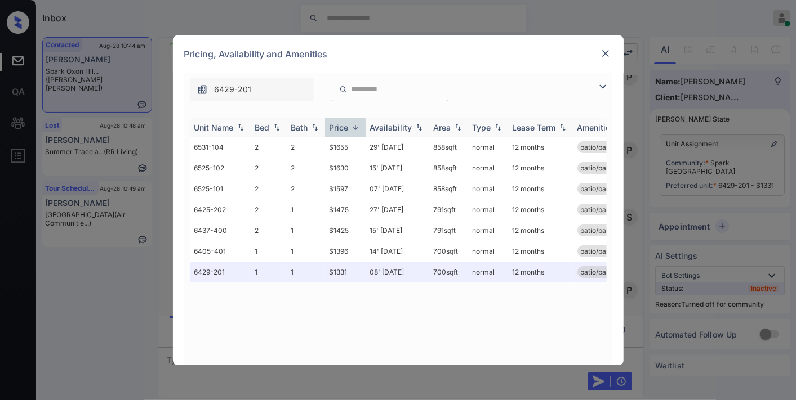
click at [351, 123] on img at bounding box center [355, 127] width 11 height 8
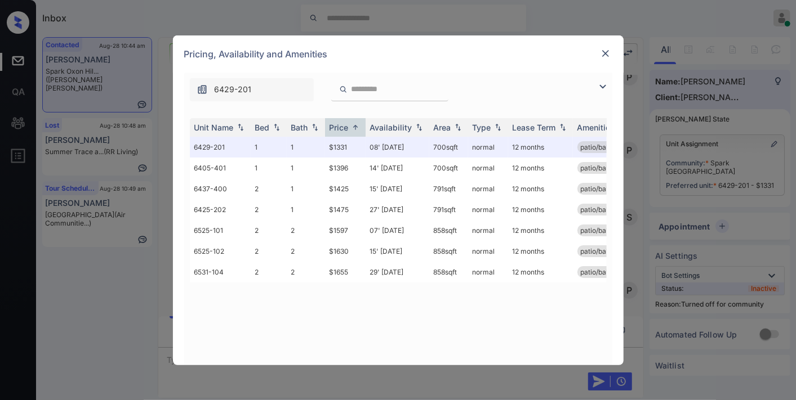
click at [601, 51] on img at bounding box center [605, 53] width 11 height 11
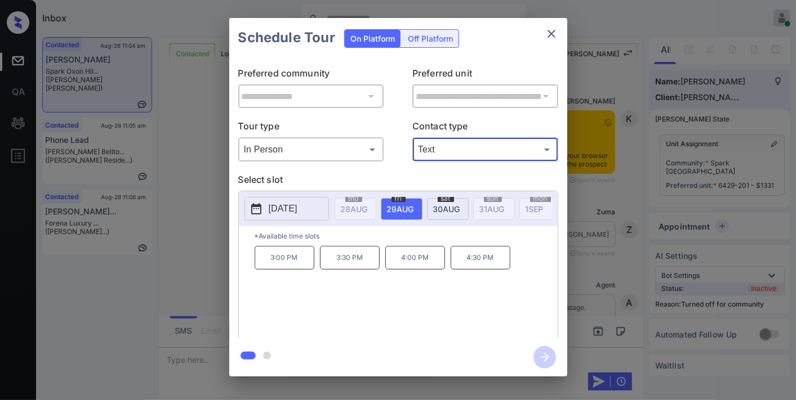
scroll to position [3448, 0]
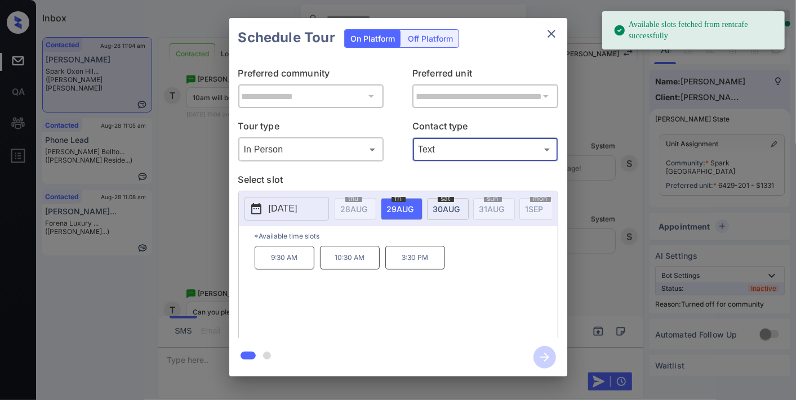
click at [444, 206] on span "[DATE]" at bounding box center [446, 209] width 27 height 10
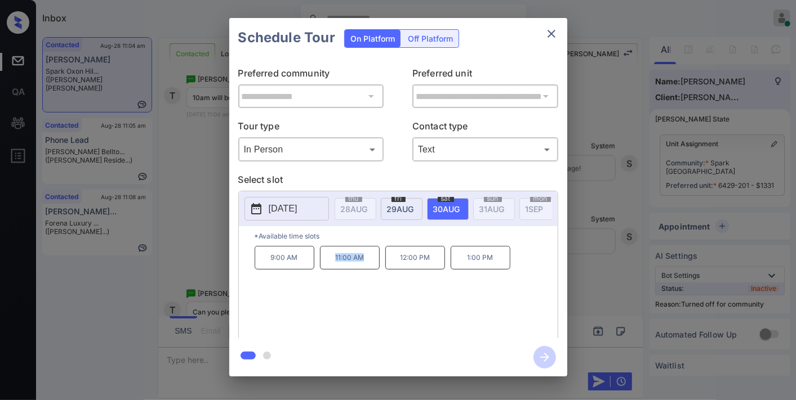
drag, startPoint x: 368, startPoint y: 265, endPoint x: 329, endPoint y: 269, distance: 39.6
click at [329, 269] on p "11:00 AM" at bounding box center [350, 258] width 60 height 24
copy p "11:00 AM"
click at [561, 35] on button "close" at bounding box center [551, 34] width 23 height 23
